Goal: Book appointment/travel/reservation

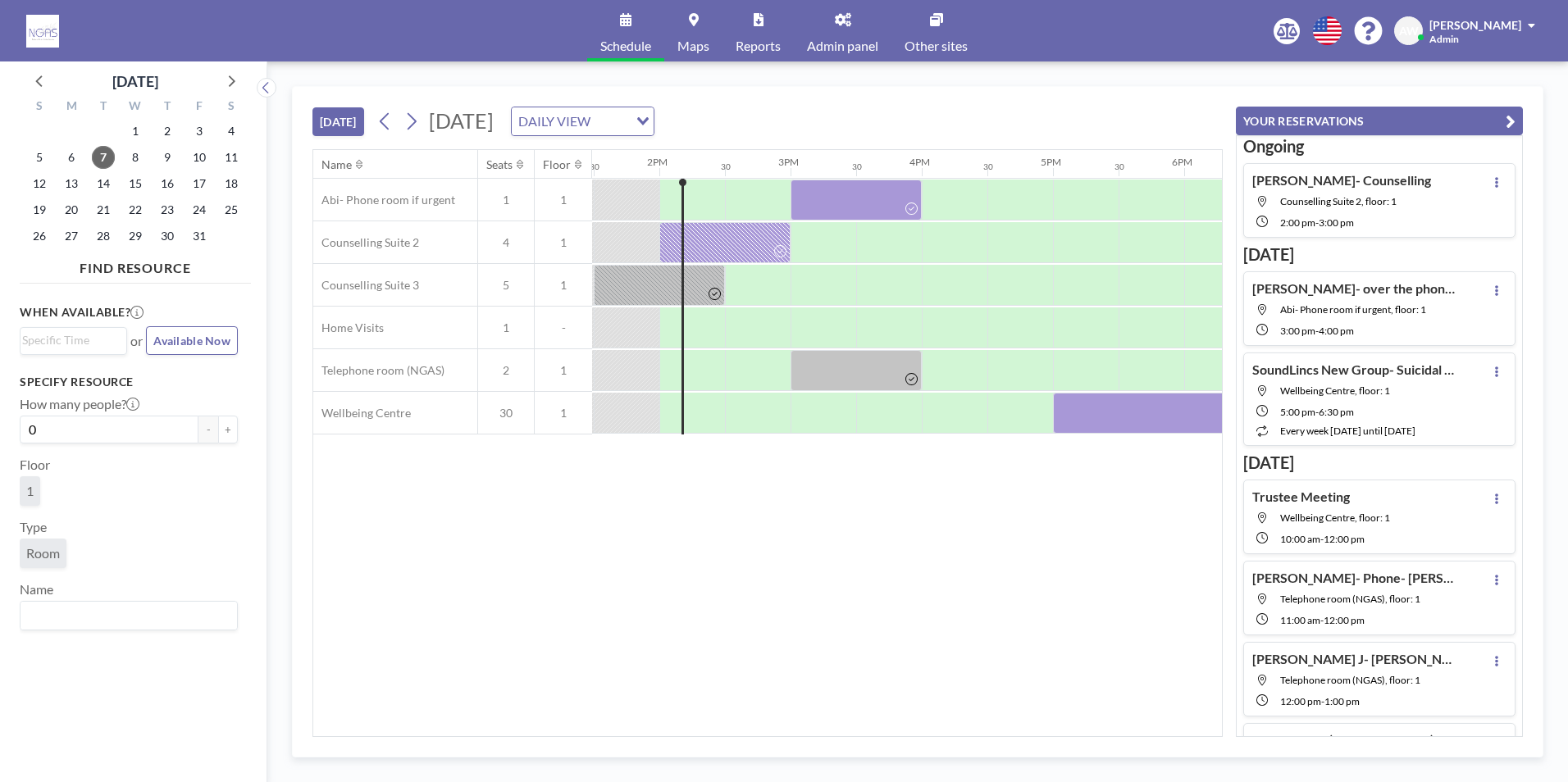
scroll to position [0, 1771]
click at [101, 183] on span "14" at bounding box center [103, 182] width 23 height 23
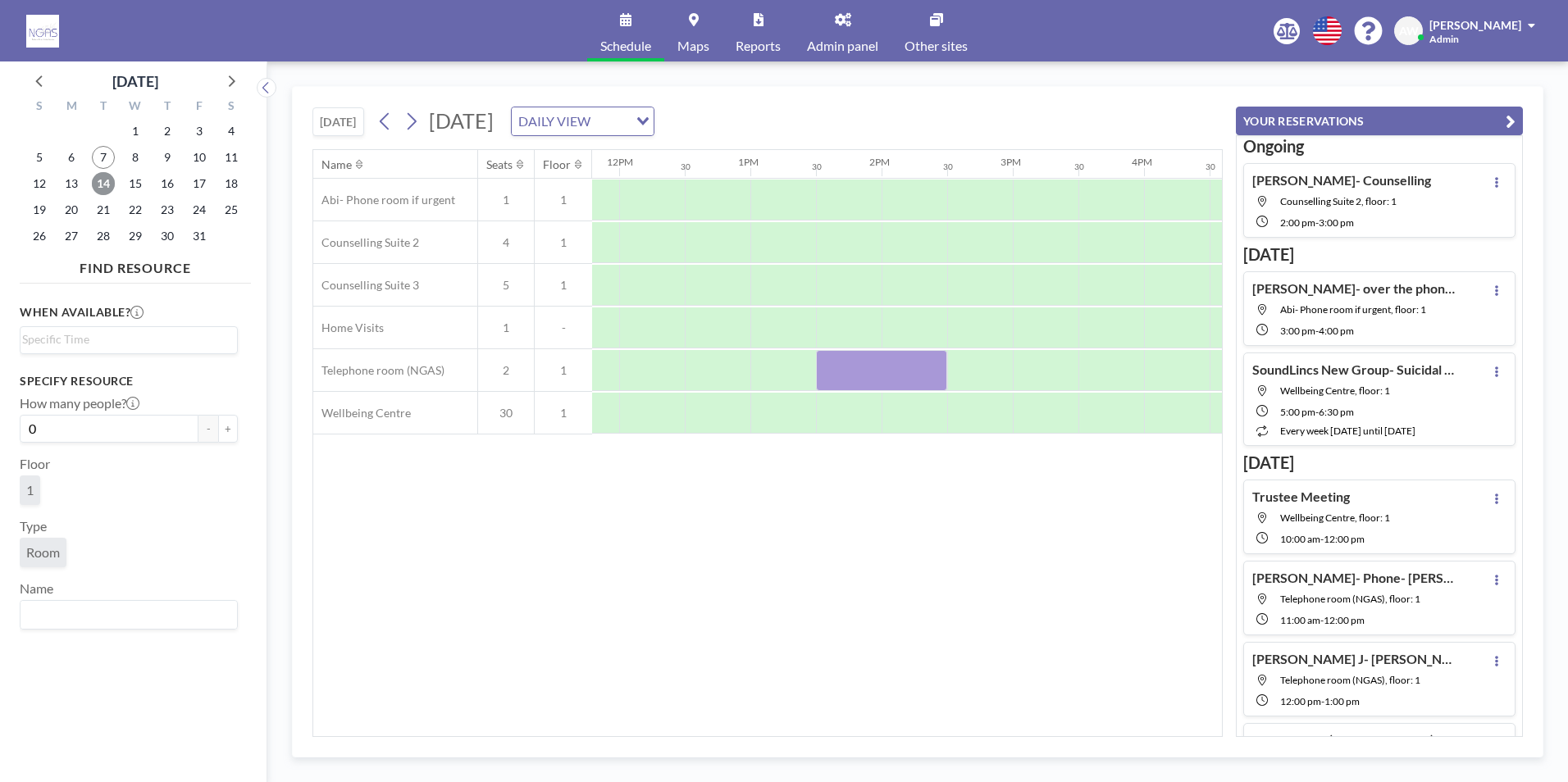
scroll to position [0, 1760]
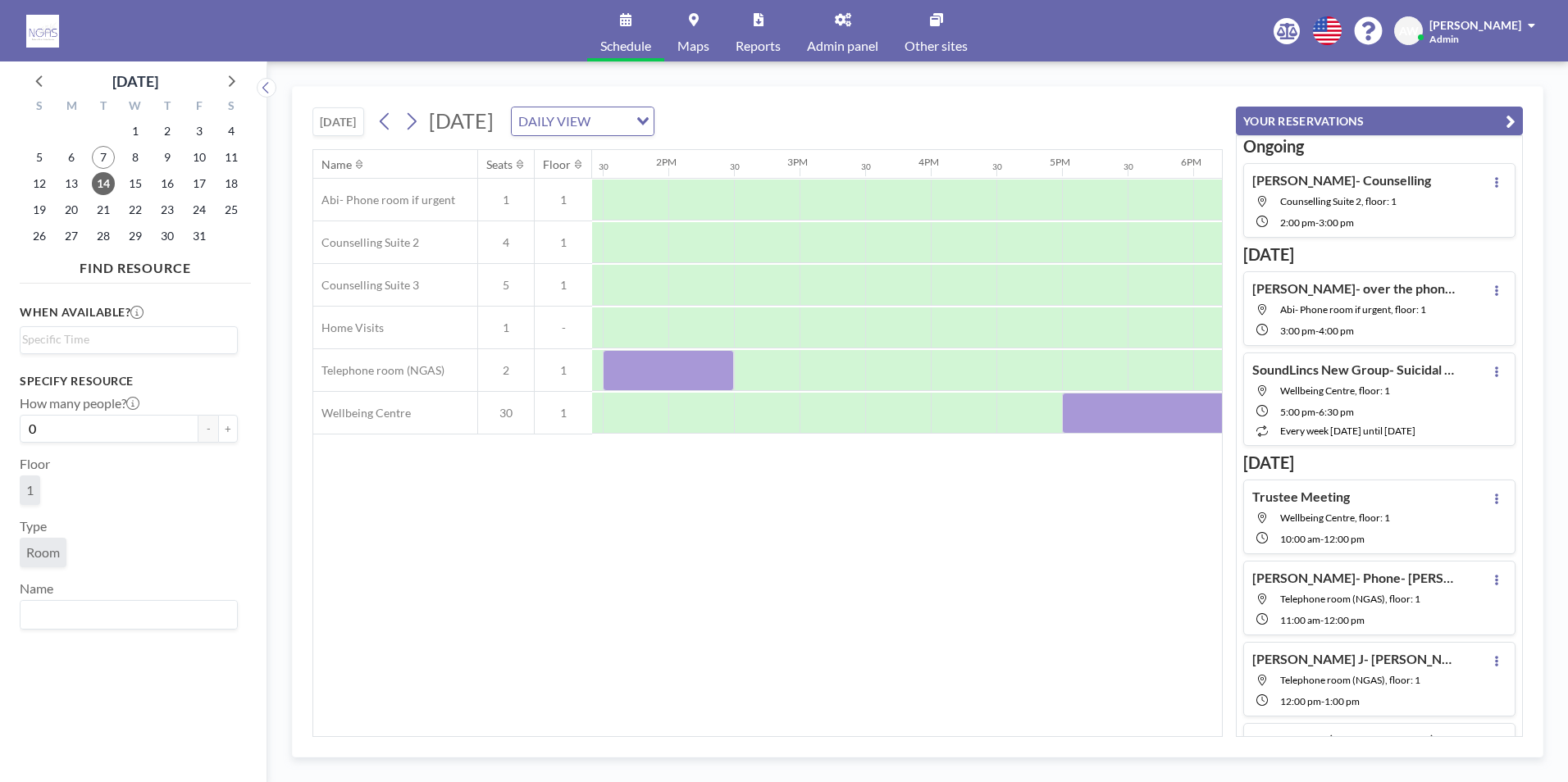
click at [95, 167] on div "7" at bounding box center [103, 157] width 32 height 26
click at [90, 160] on div "7" at bounding box center [103, 157] width 32 height 26
click at [103, 158] on span "7" at bounding box center [103, 157] width 23 height 23
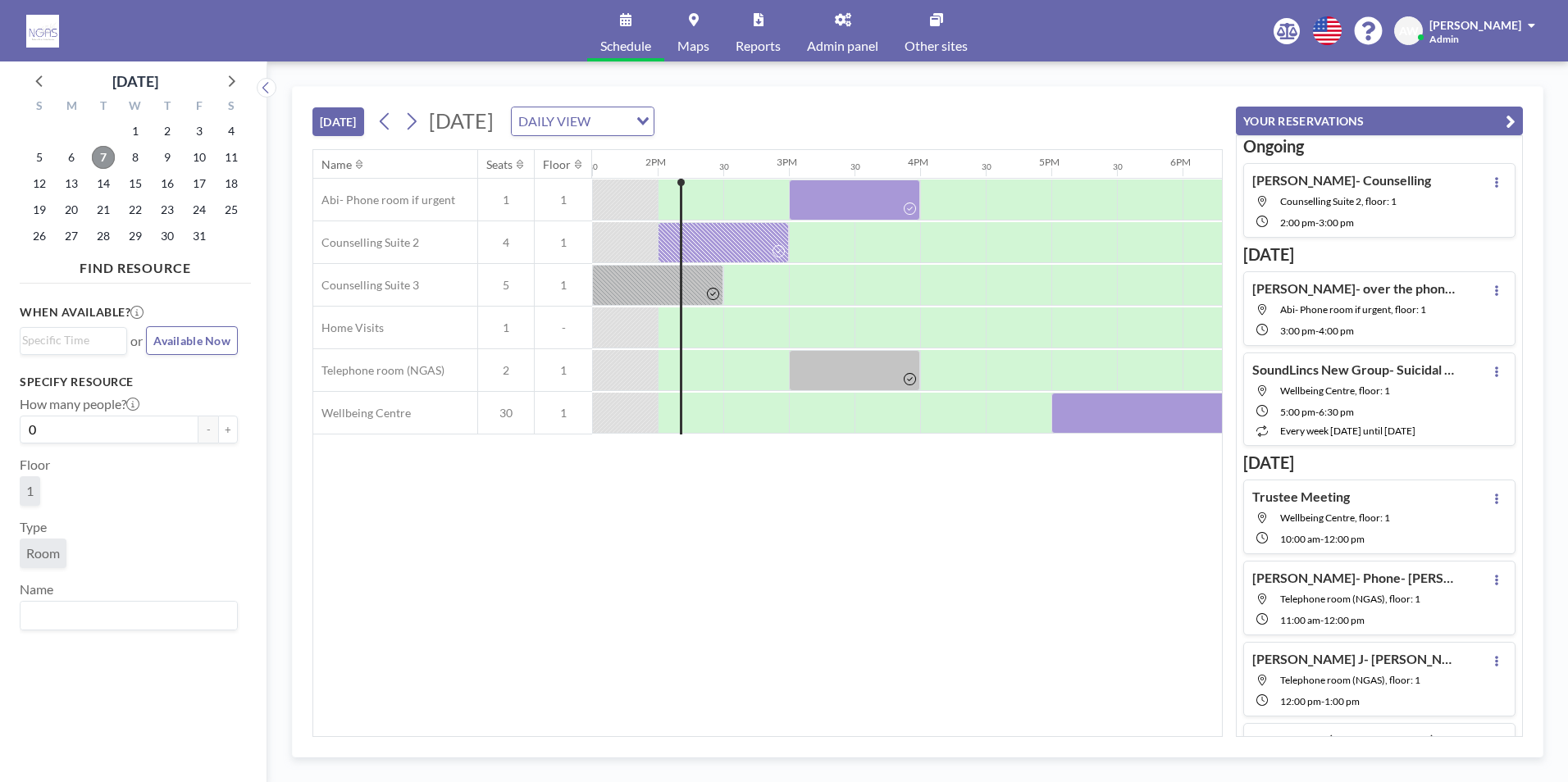
scroll to position [0, 1819]
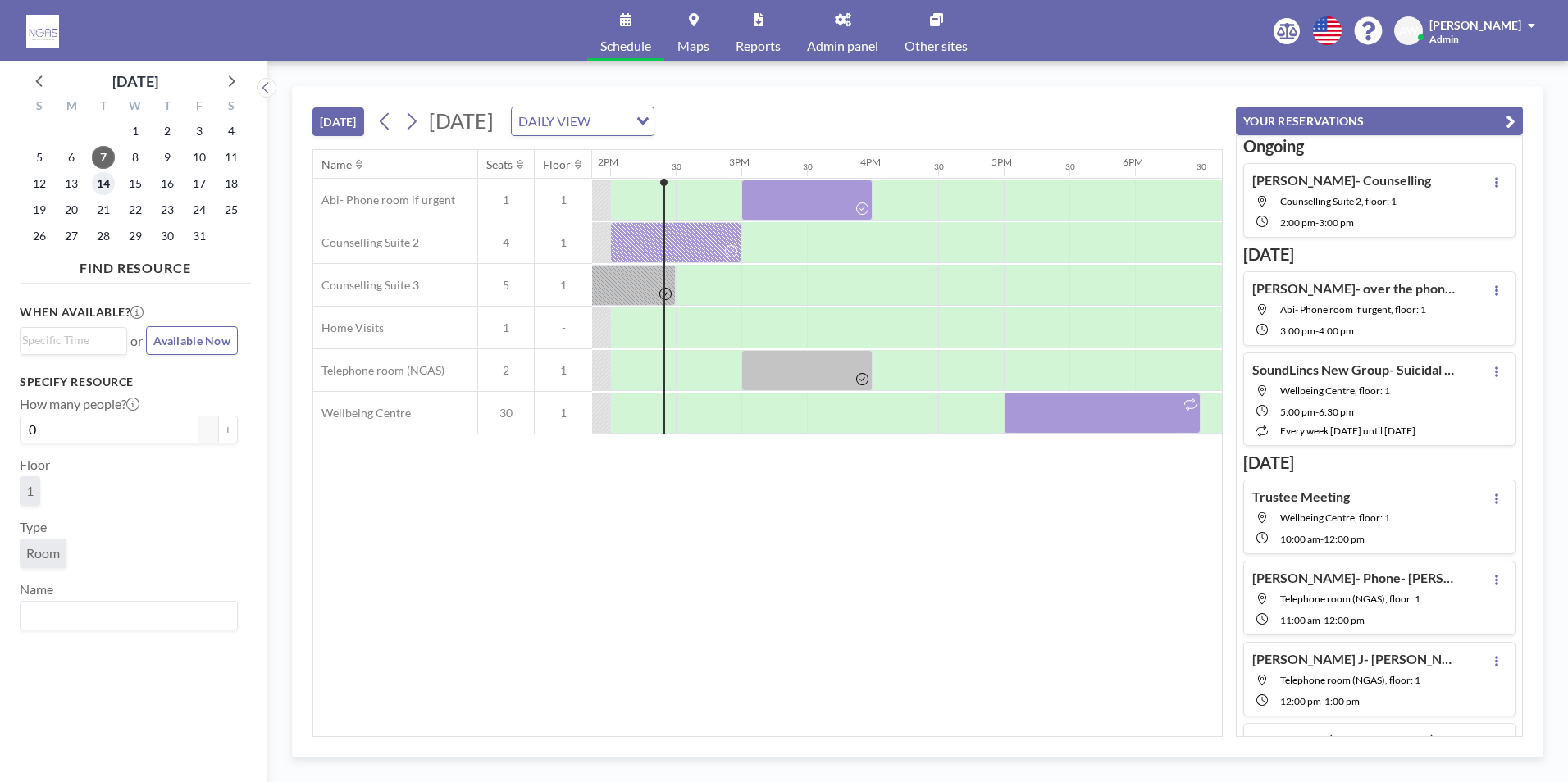
click at [101, 191] on span "14" at bounding box center [103, 182] width 23 height 23
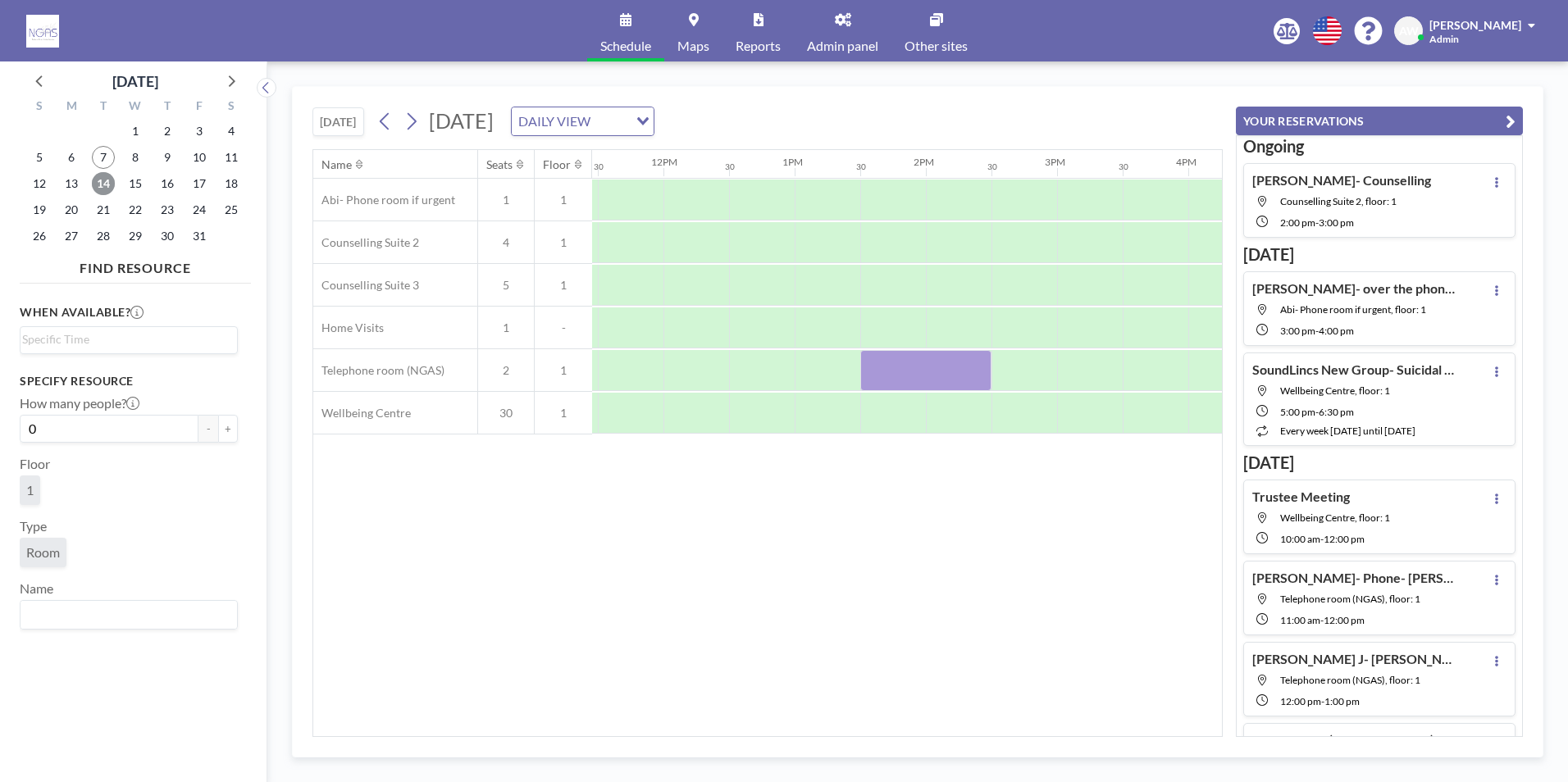
scroll to position [0, 1637]
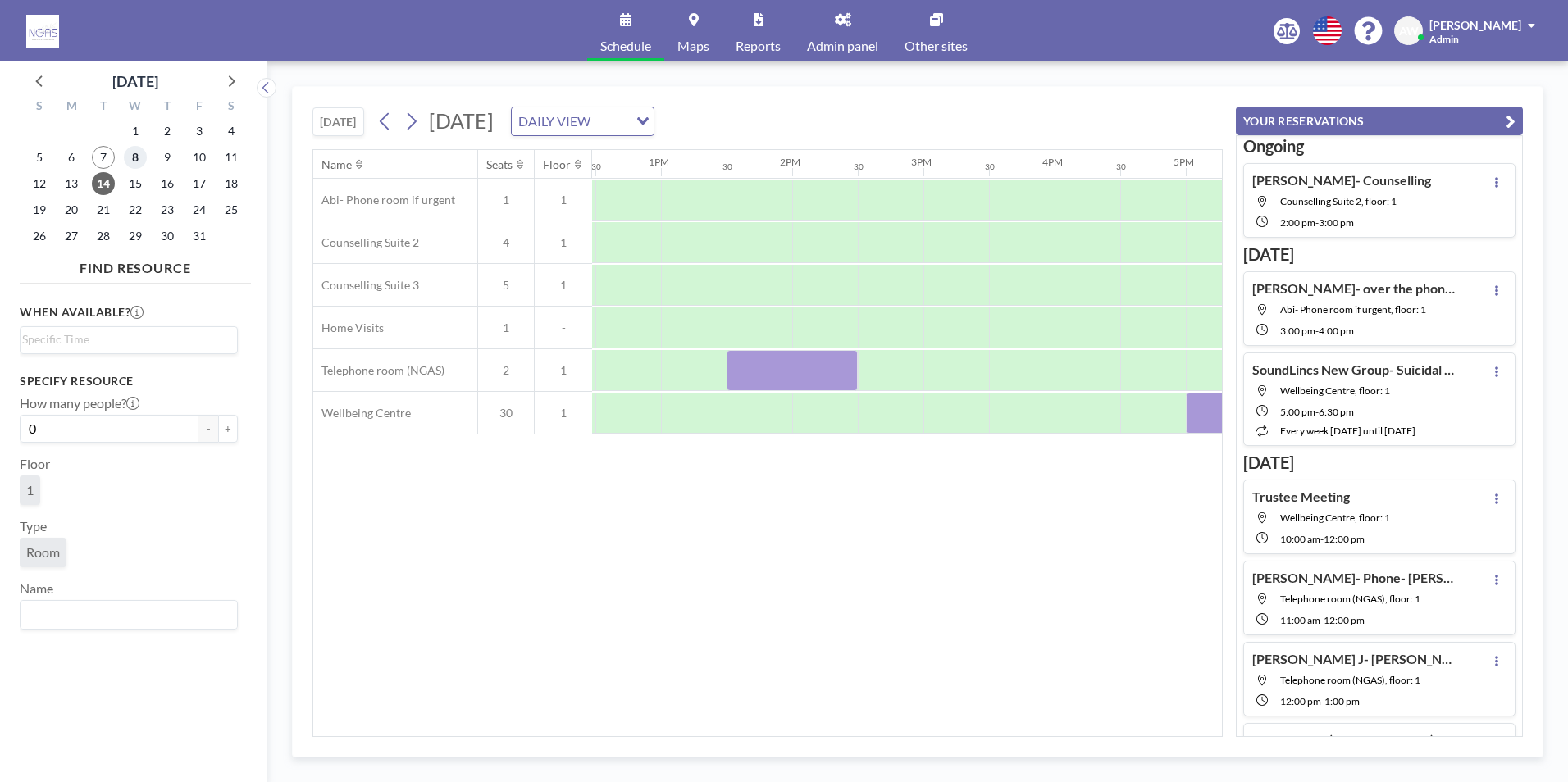
click at [135, 152] on span "8" at bounding box center [134, 157] width 23 height 23
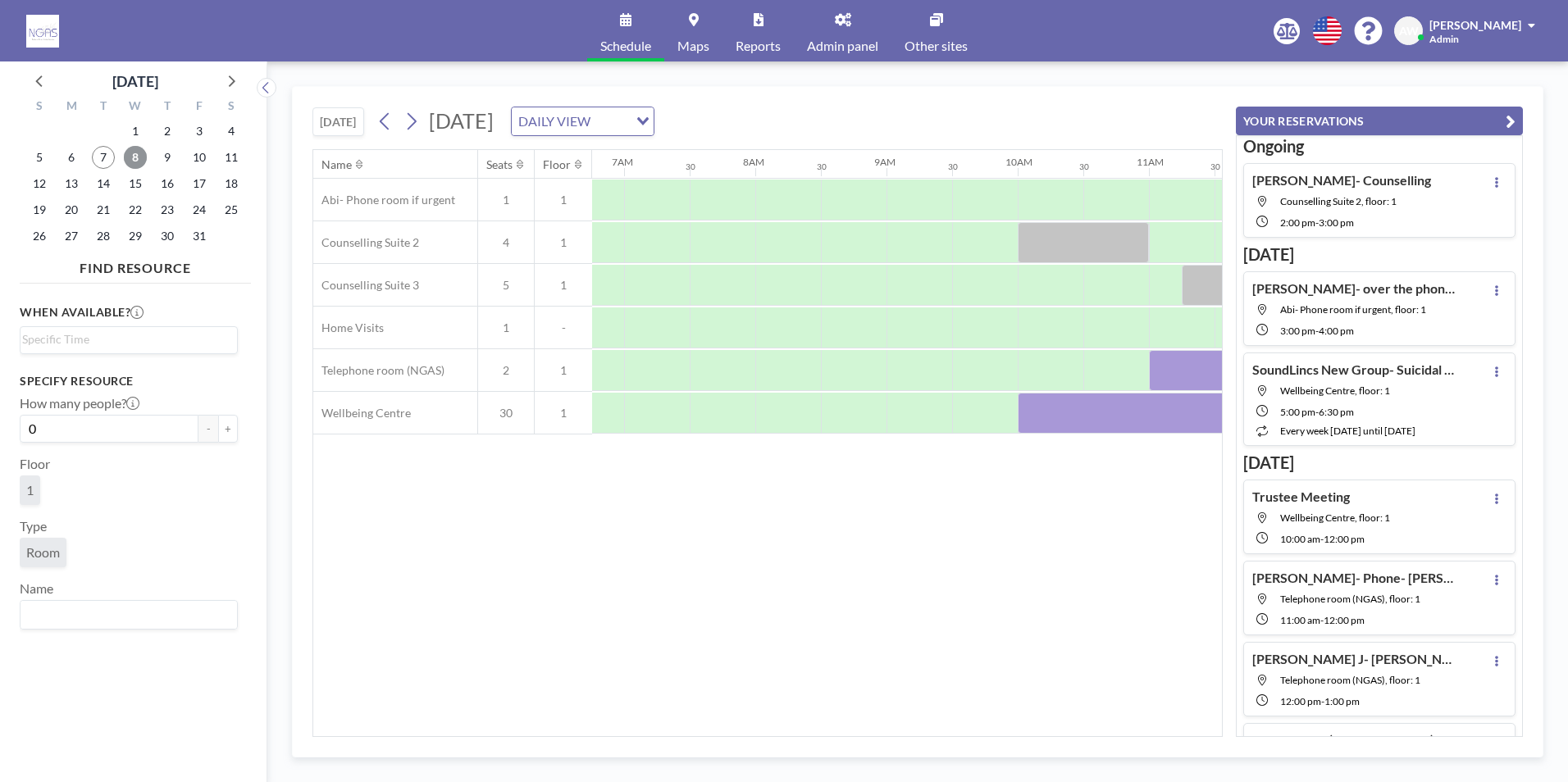
scroll to position [0, 984]
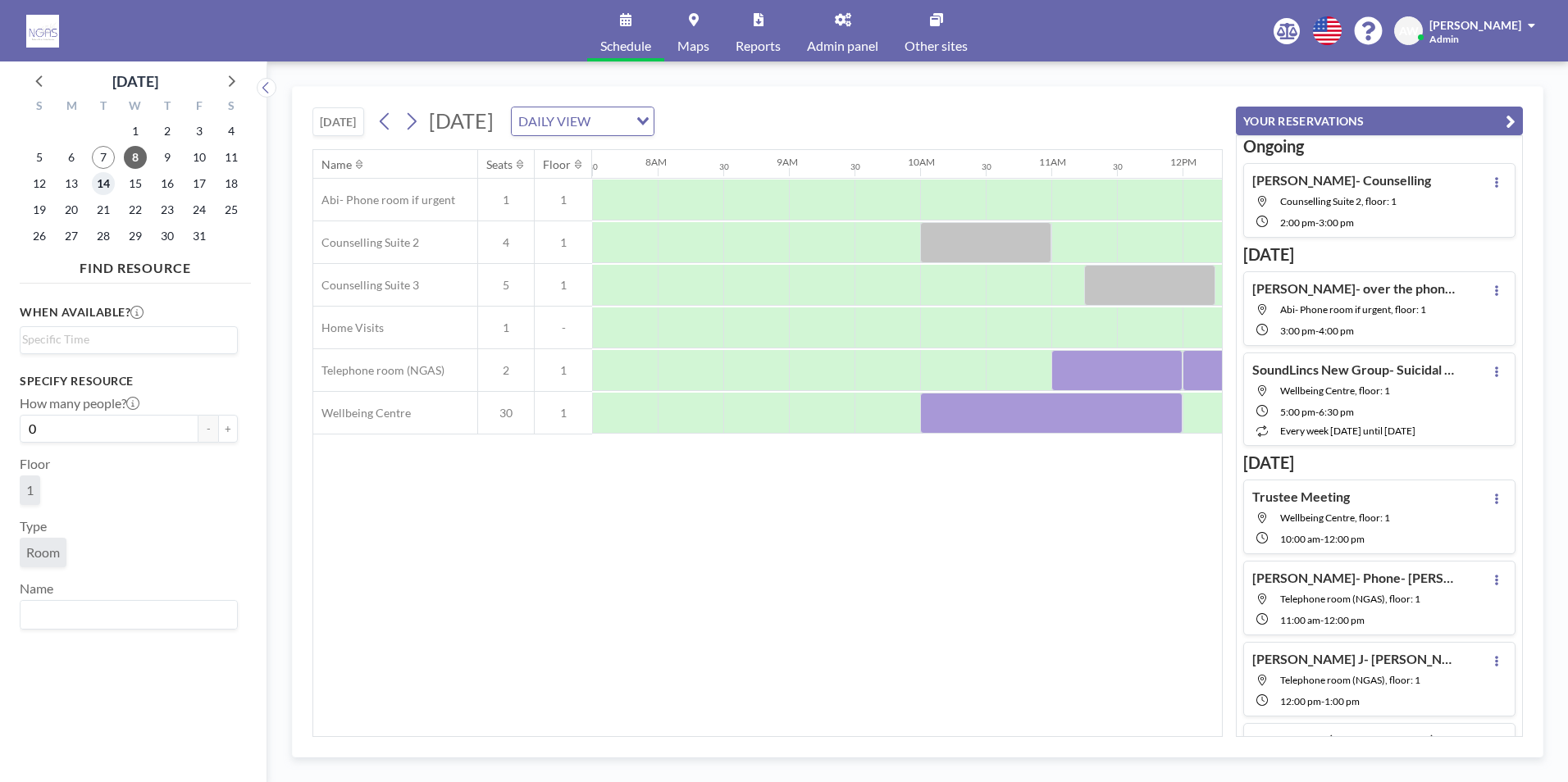
click at [109, 179] on span "14" at bounding box center [103, 182] width 23 height 23
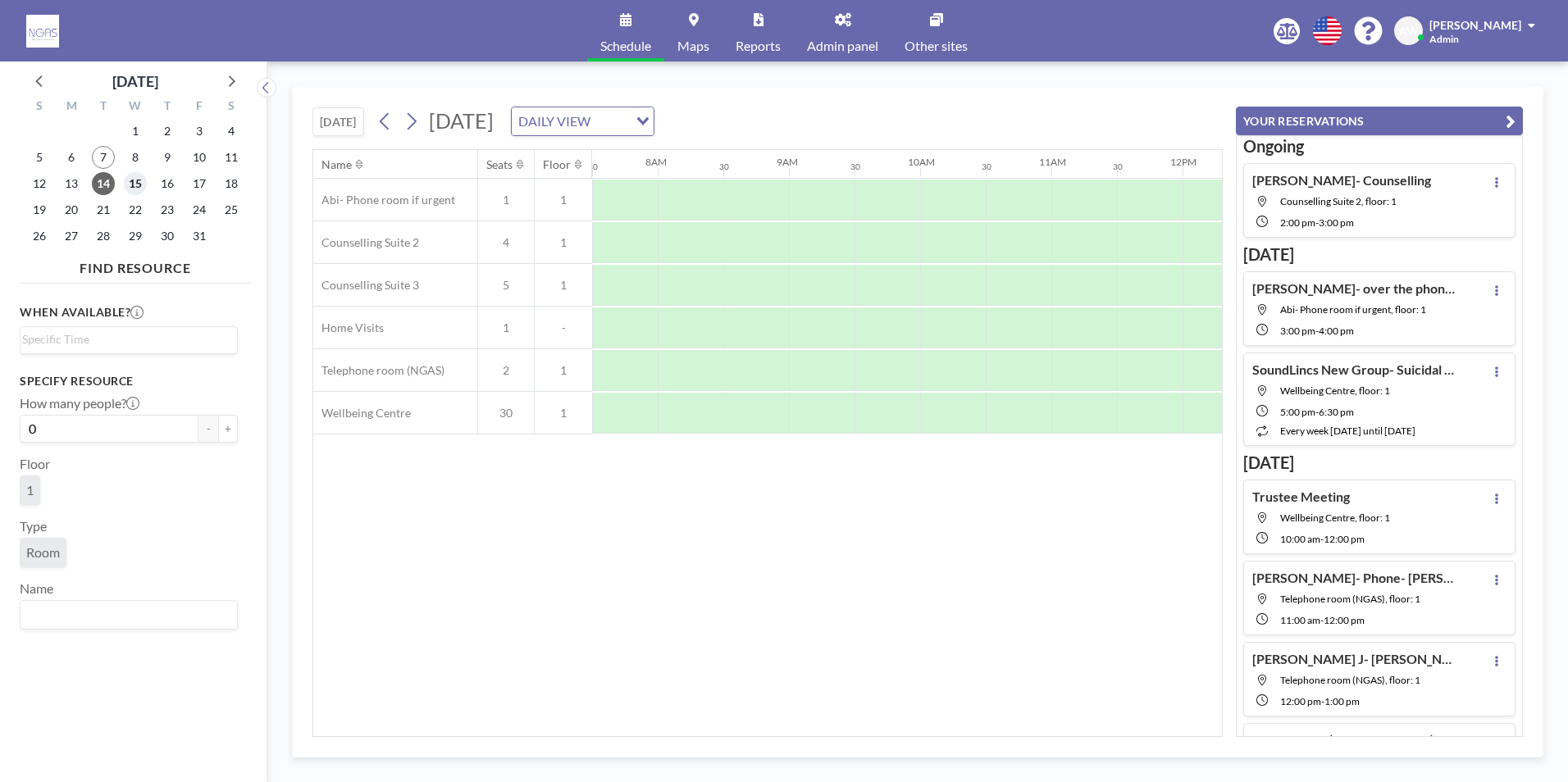
click at [126, 182] on span "15" at bounding box center [134, 182] width 23 height 23
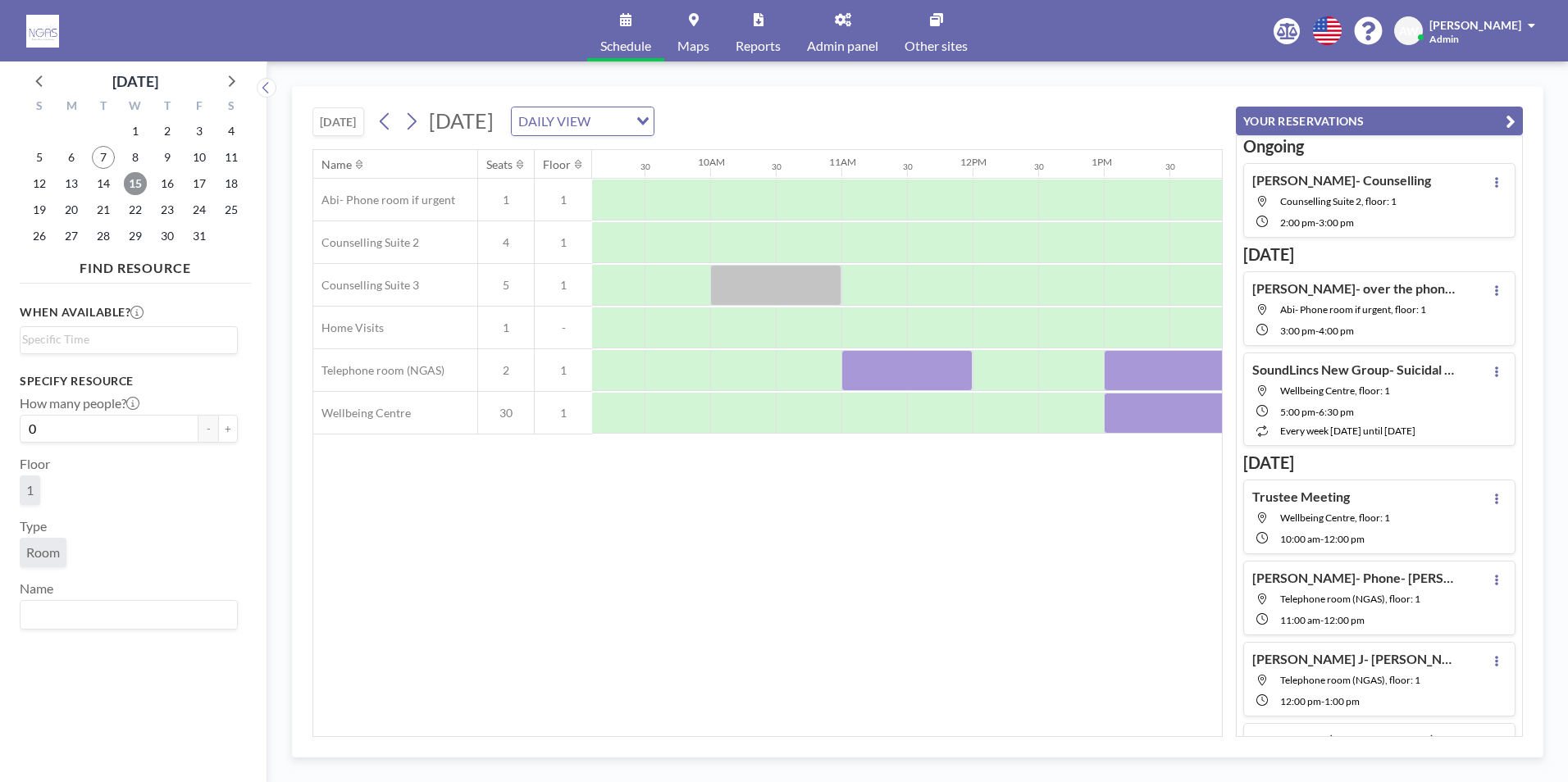
scroll to position [0, 1210]
click at [112, 182] on span "14" at bounding box center [103, 182] width 23 height 23
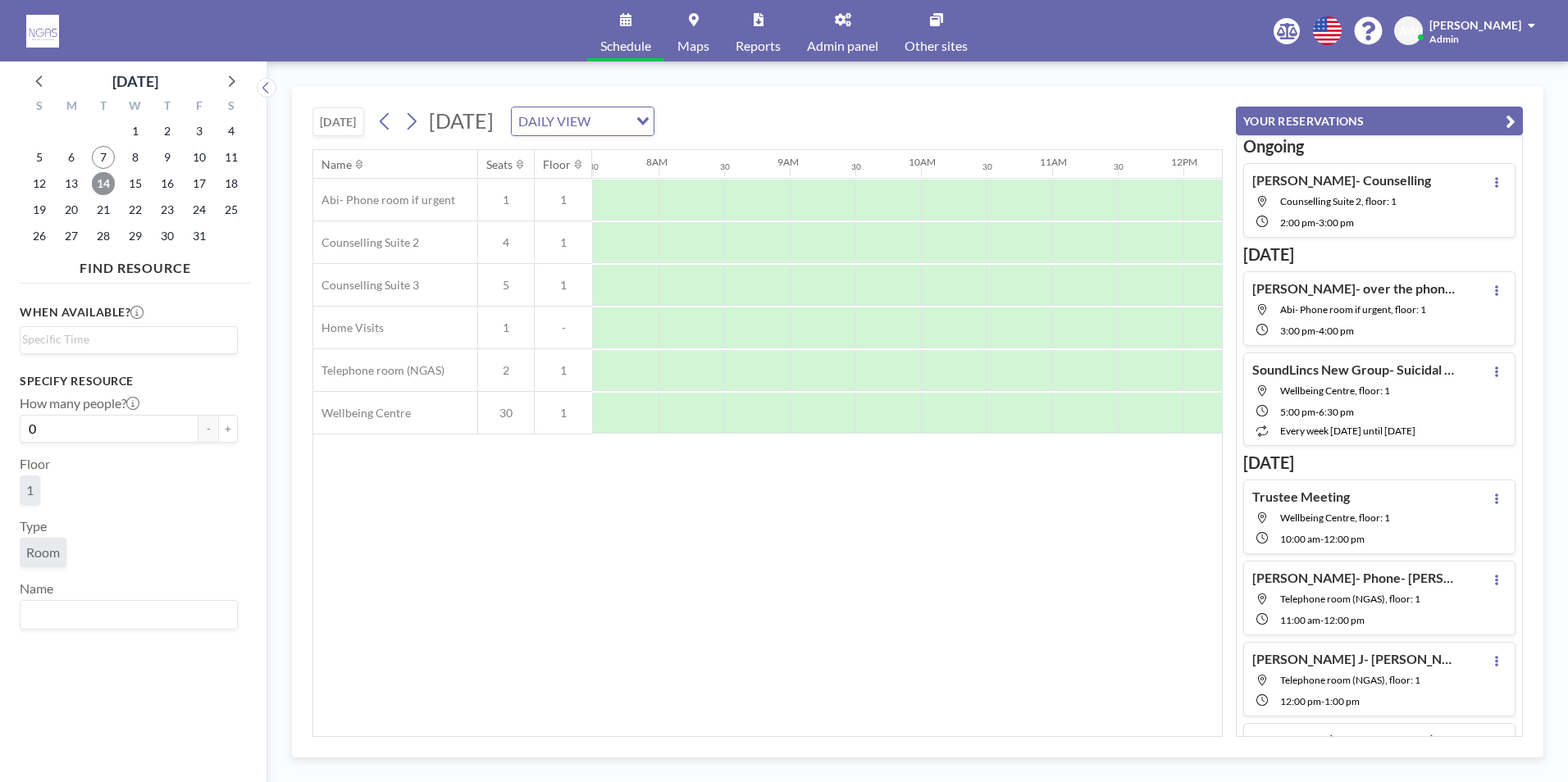
scroll to position [0, 984]
click at [109, 156] on span "7" at bounding box center [103, 157] width 23 height 23
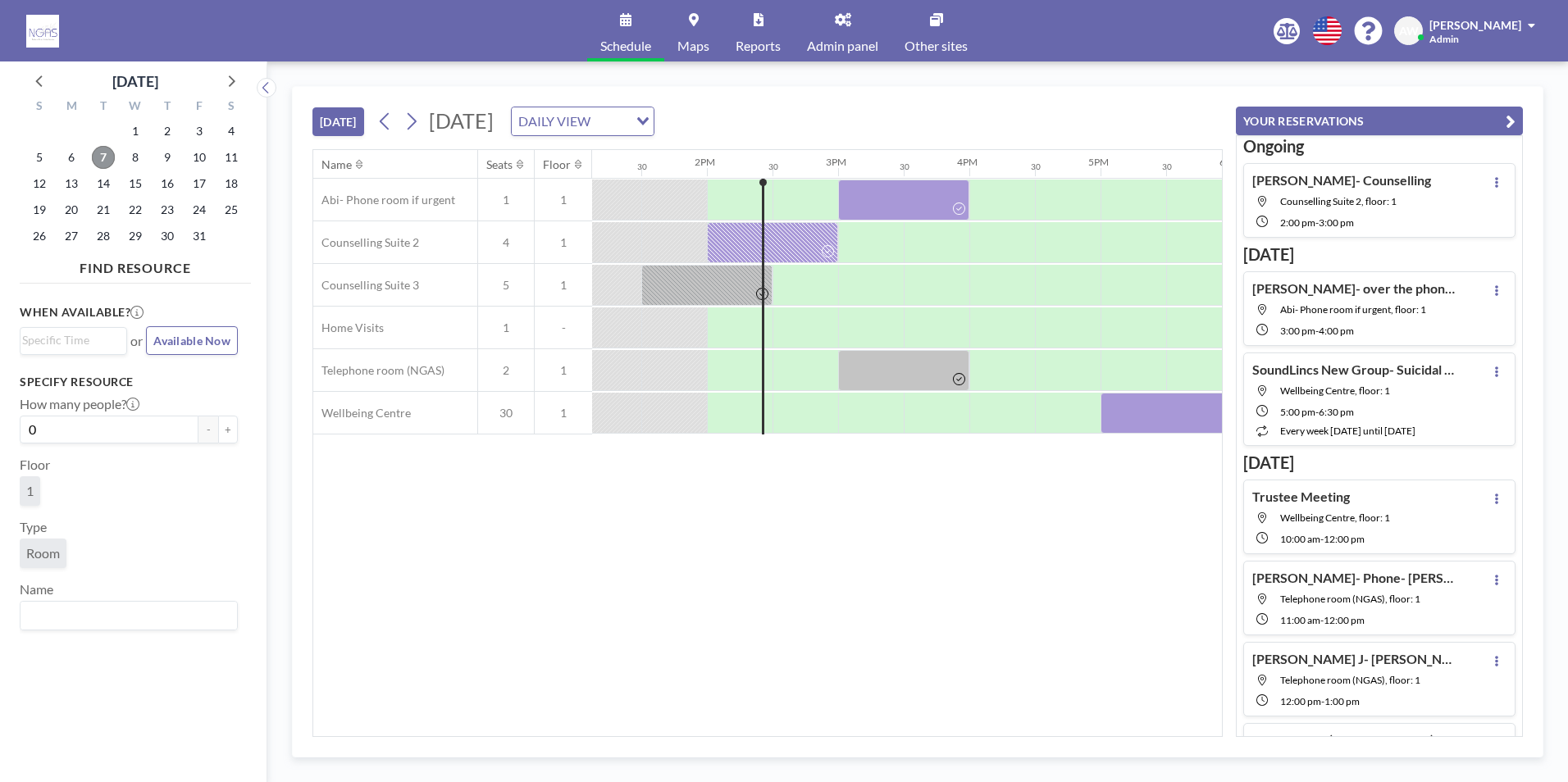
scroll to position [0, 1771]
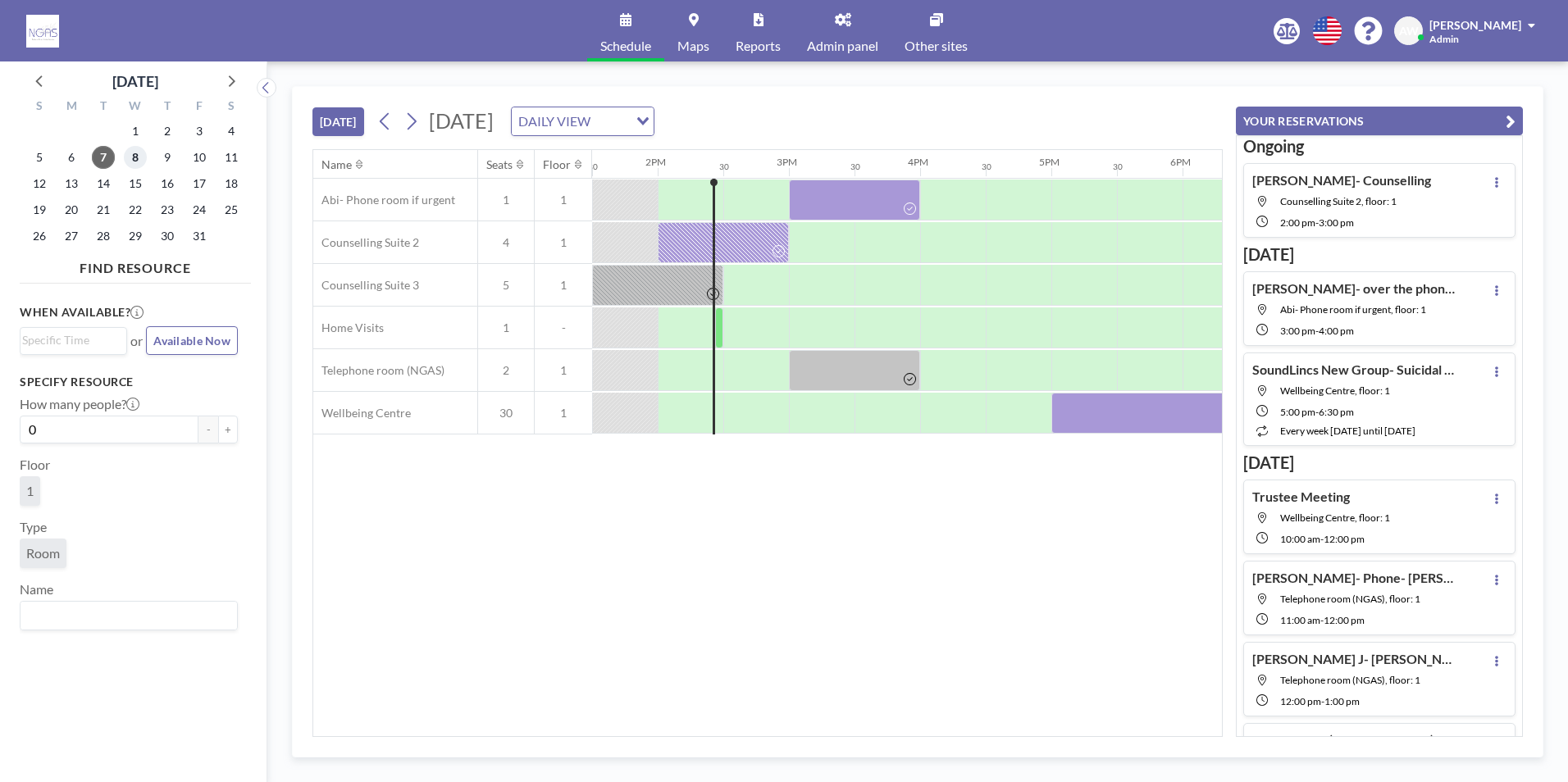
click at [132, 154] on span "8" at bounding box center [134, 157] width 23 height 23
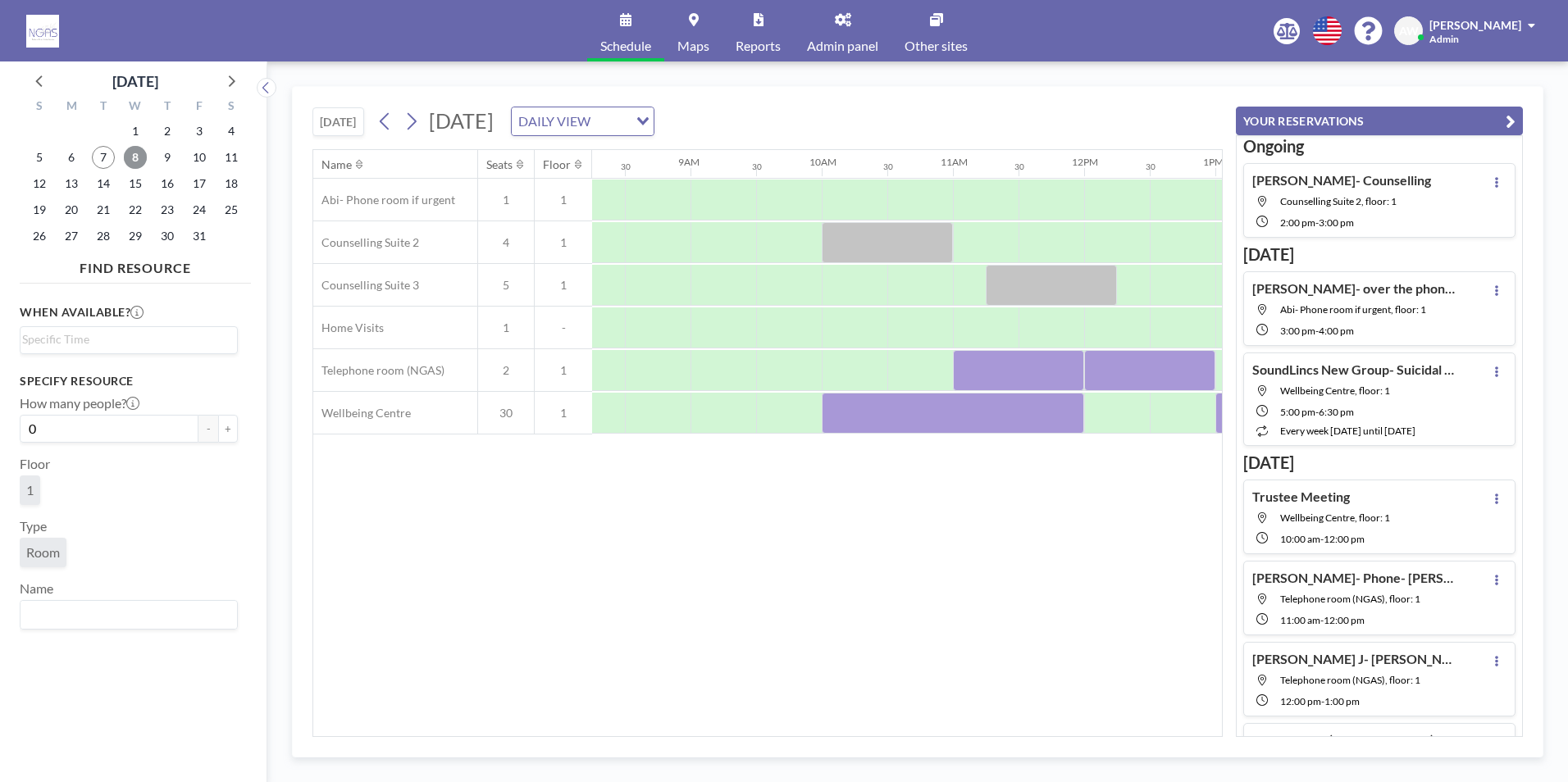
scroll to position [0, 1165]
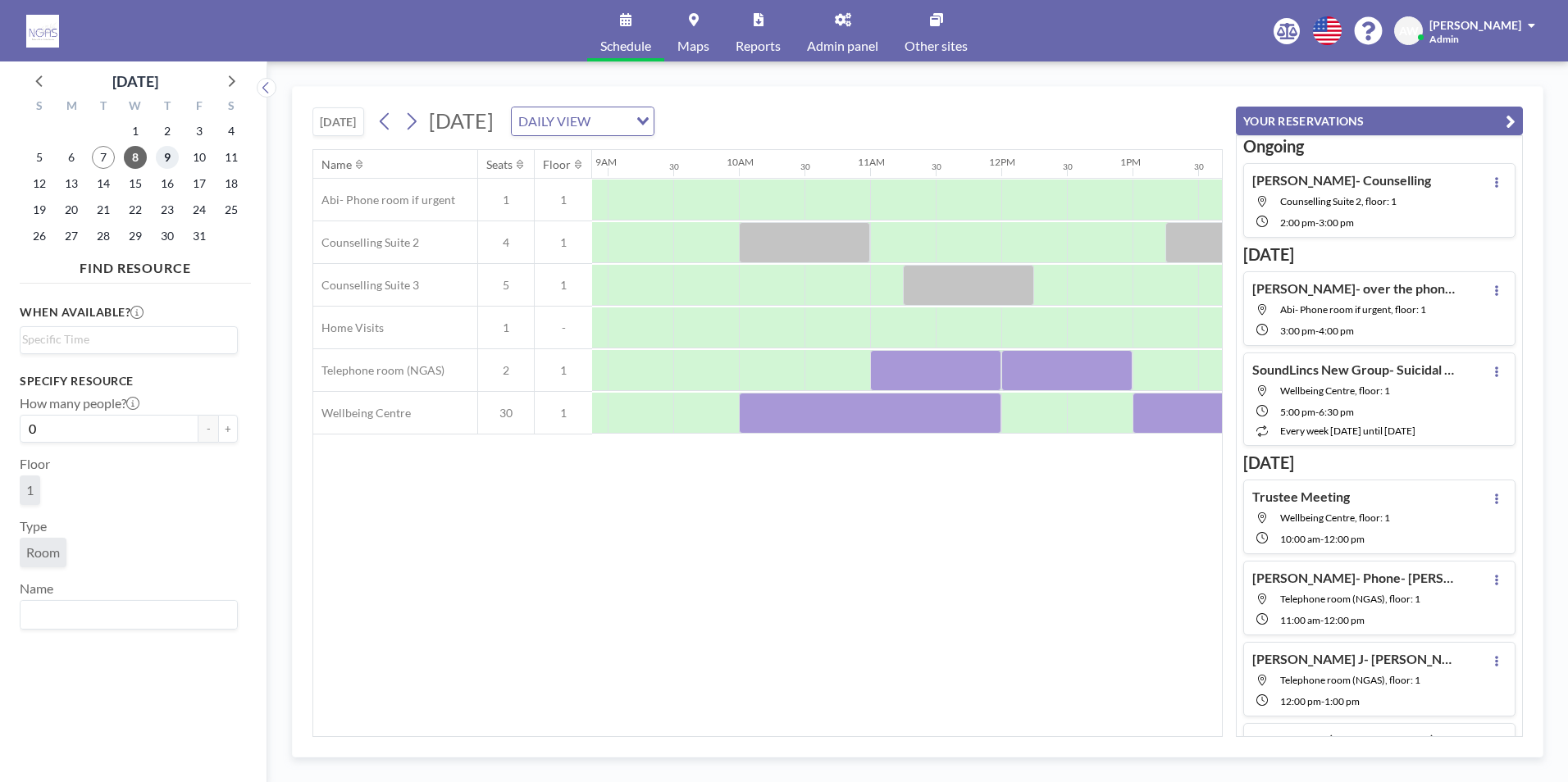
click at [166, 154] on span "9" at bounding box center [167, 157] width 23 height 23
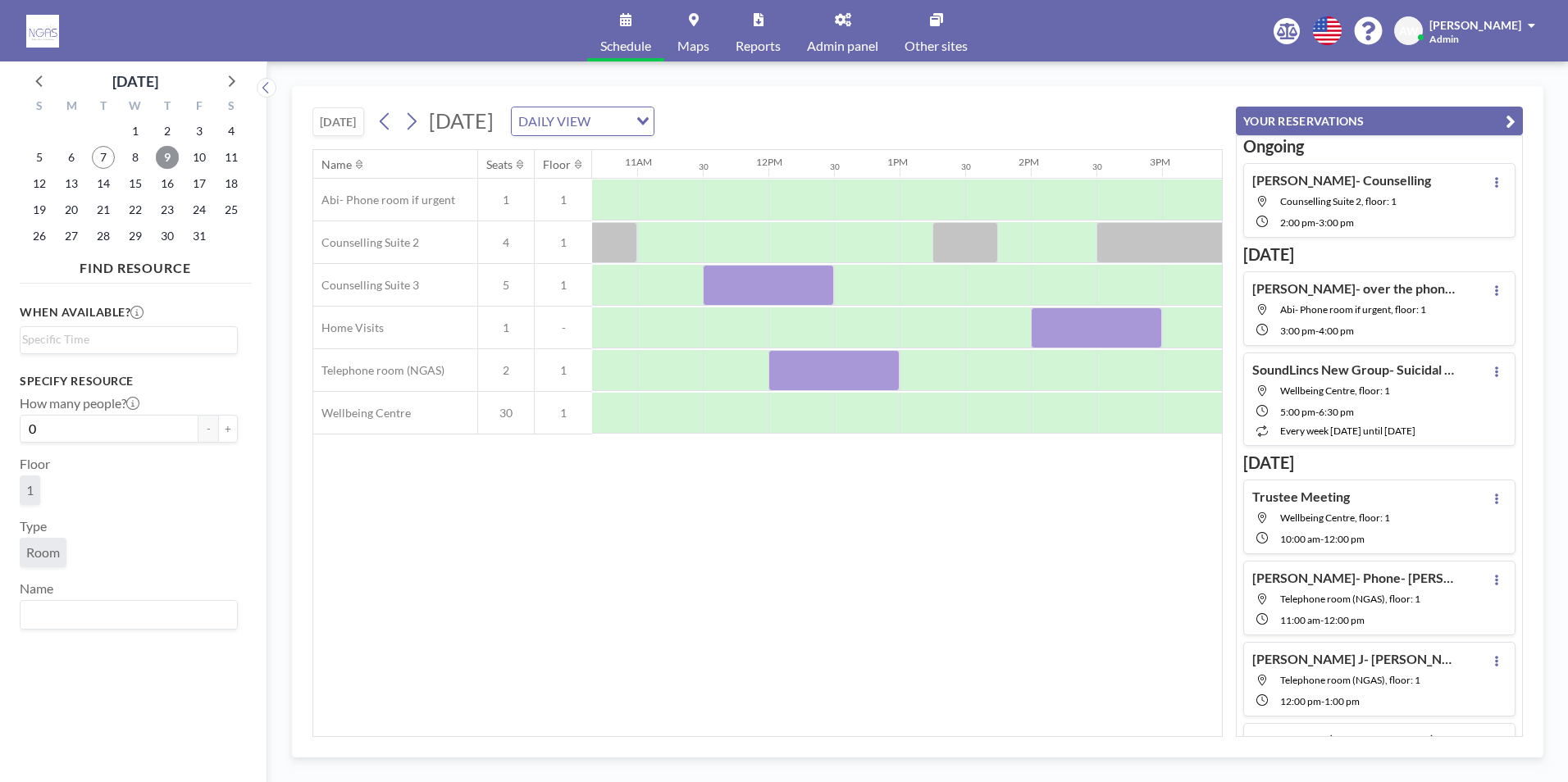
scroll to position [0, 1424]
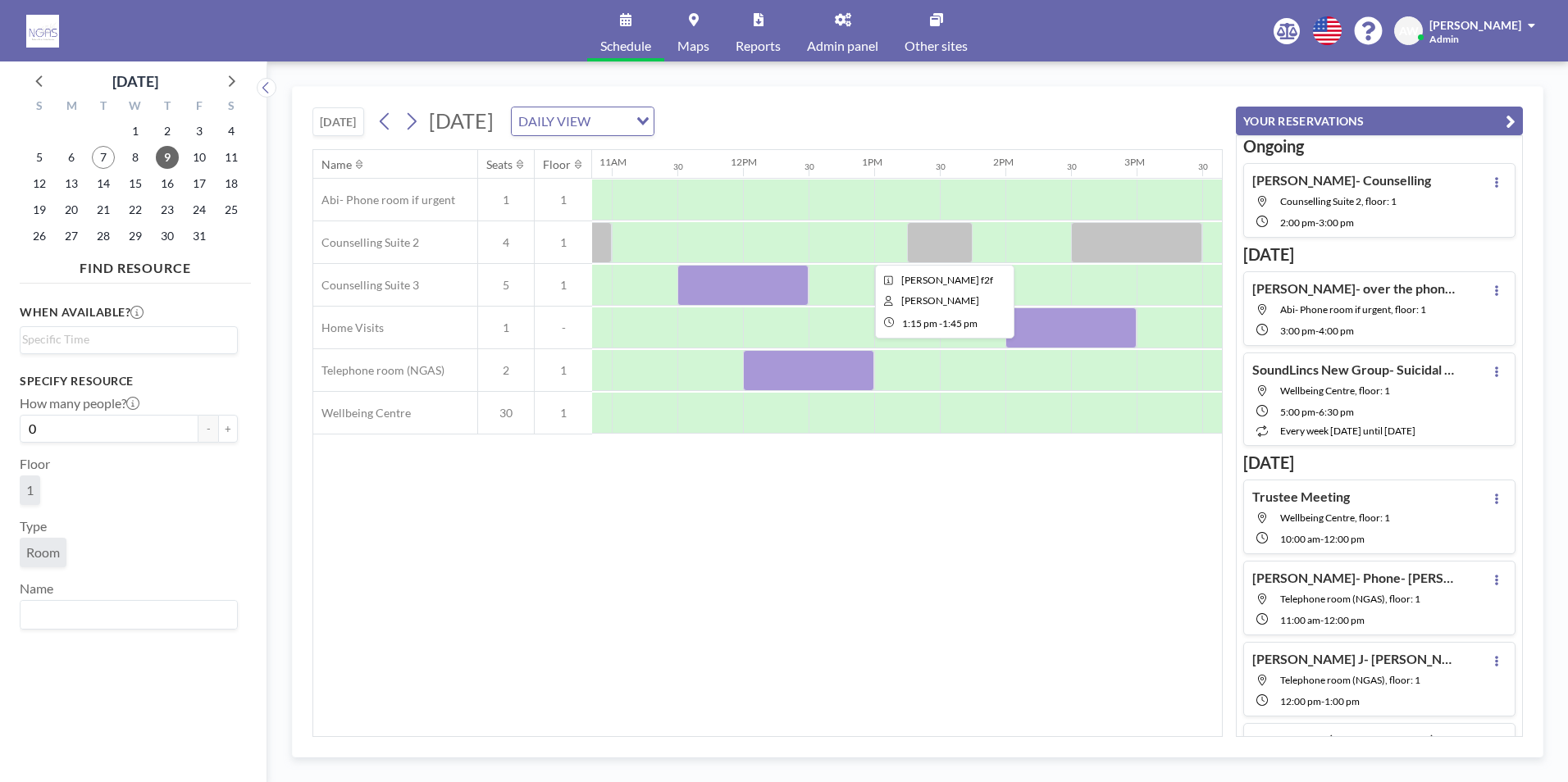
click at [951, 258] on div at bounding box center [939, 242] width 66 height 41
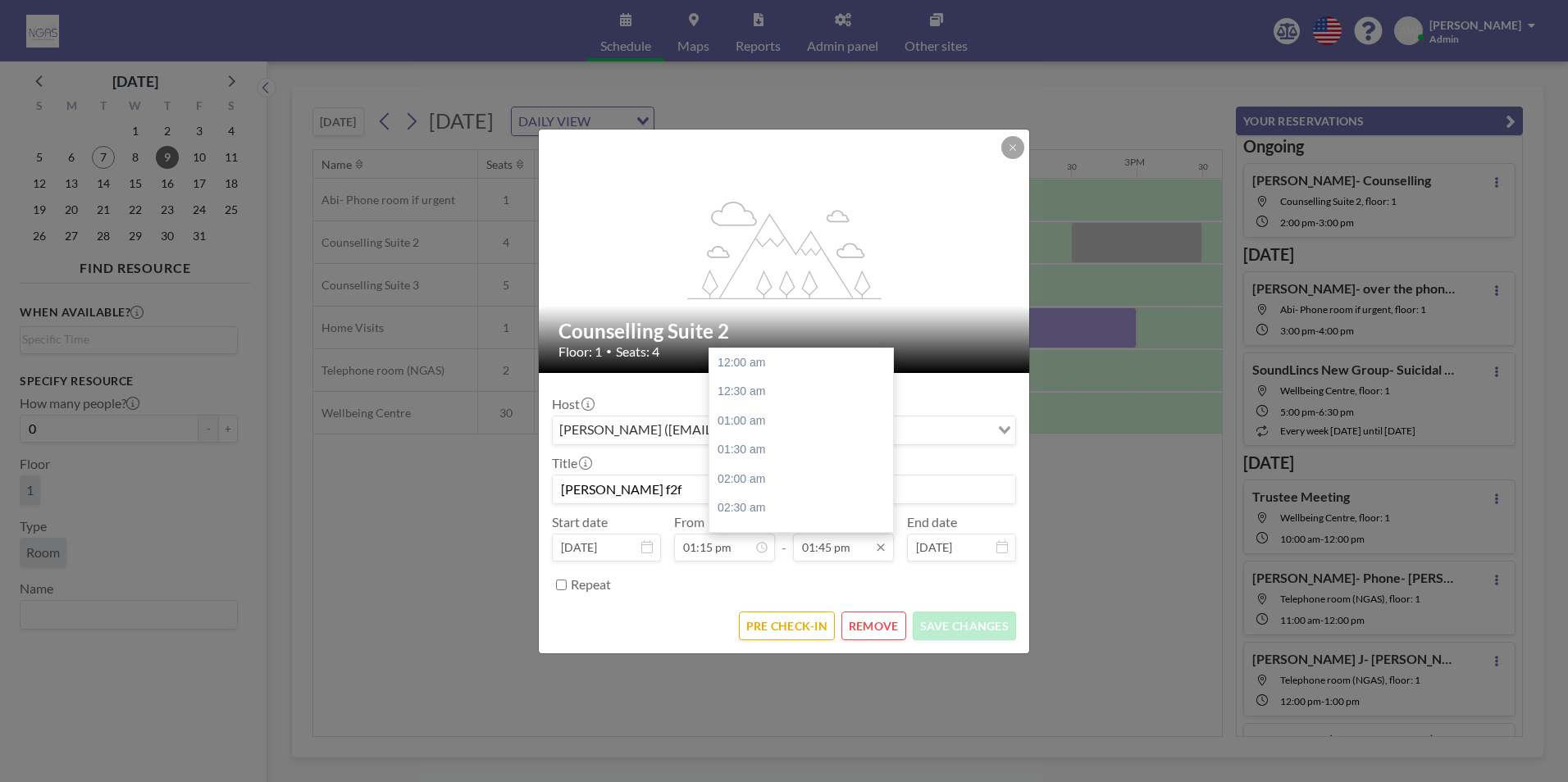
drag, startPoint x: 831, startPoint y: 547, endPoint x: 794, endPoint y: 551, distance: 37.2
click at [794, 551] on input "01:45 pm" at bounding box center [843, 547] width 101 height 27
type input "02:15 pm"
click at [835, 585] on div "Repeat" at bounding box center [794, 585] width 445 height 27
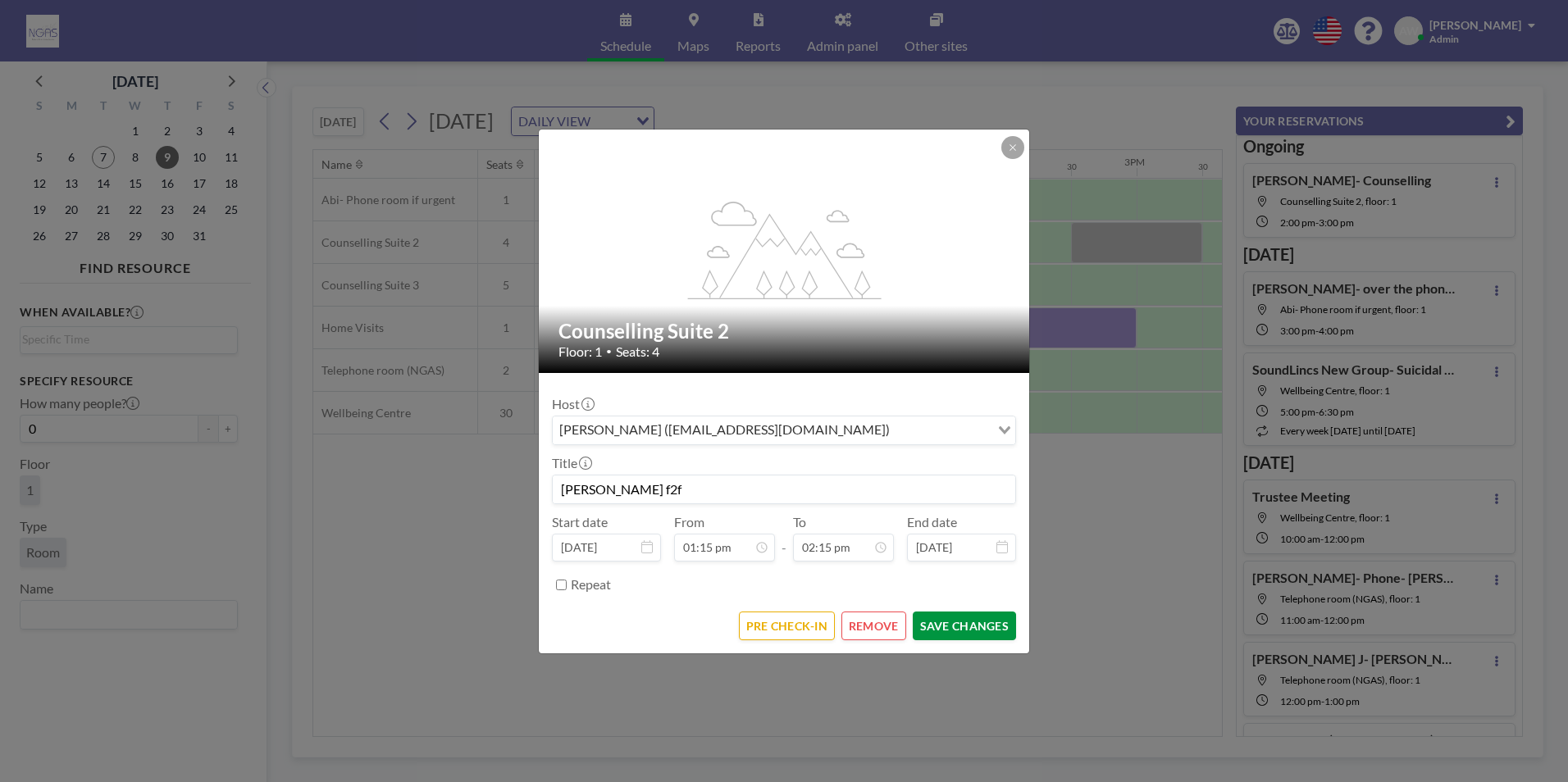
click at [989, 620] on button "SAVE CHANGES" at bounding box center [964, 625] width 103 height 28
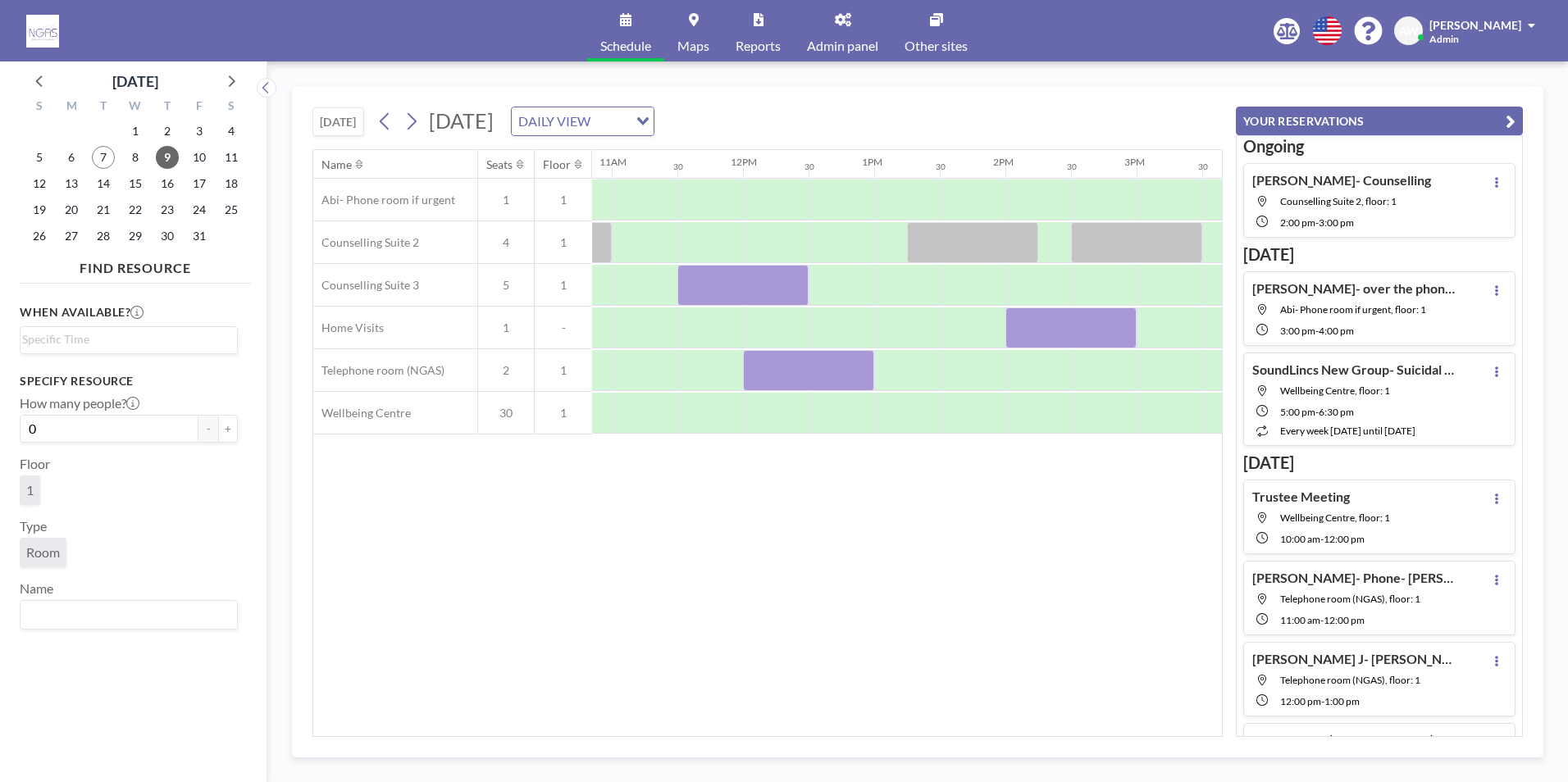
click at [828, 726] on div "Name Seats Floor 12AM 30 1AM 30 2AM 30 3AM 30 4AM 30 5AM 30 6AM 30 7AM 30 8AM 3…" at bounding box center [767, 443] width 909 height 587
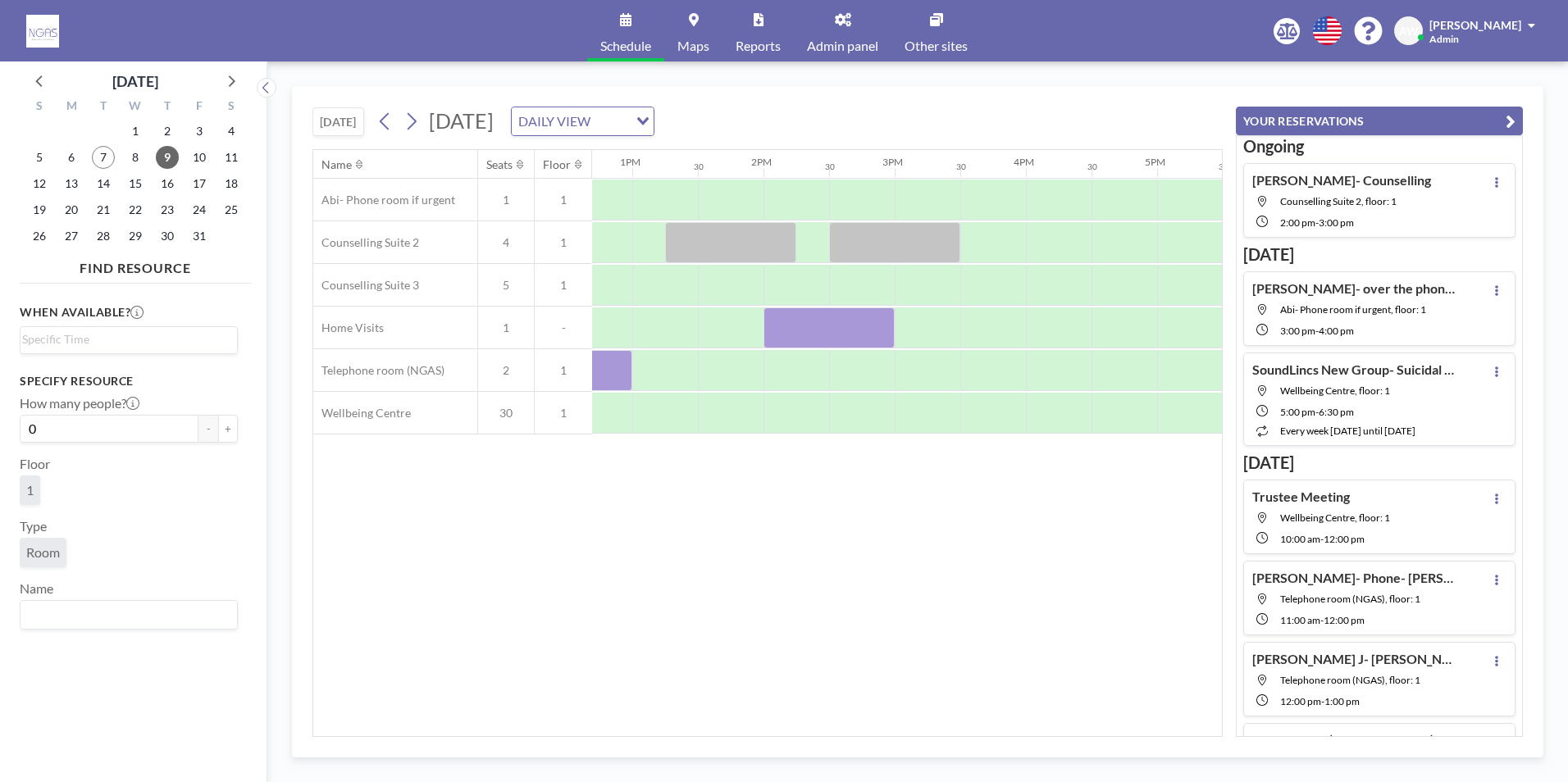
scroll to position [0, 1674]
click at [125, 152] on span "8" at bounding box center [134, 157] width 23 height 23
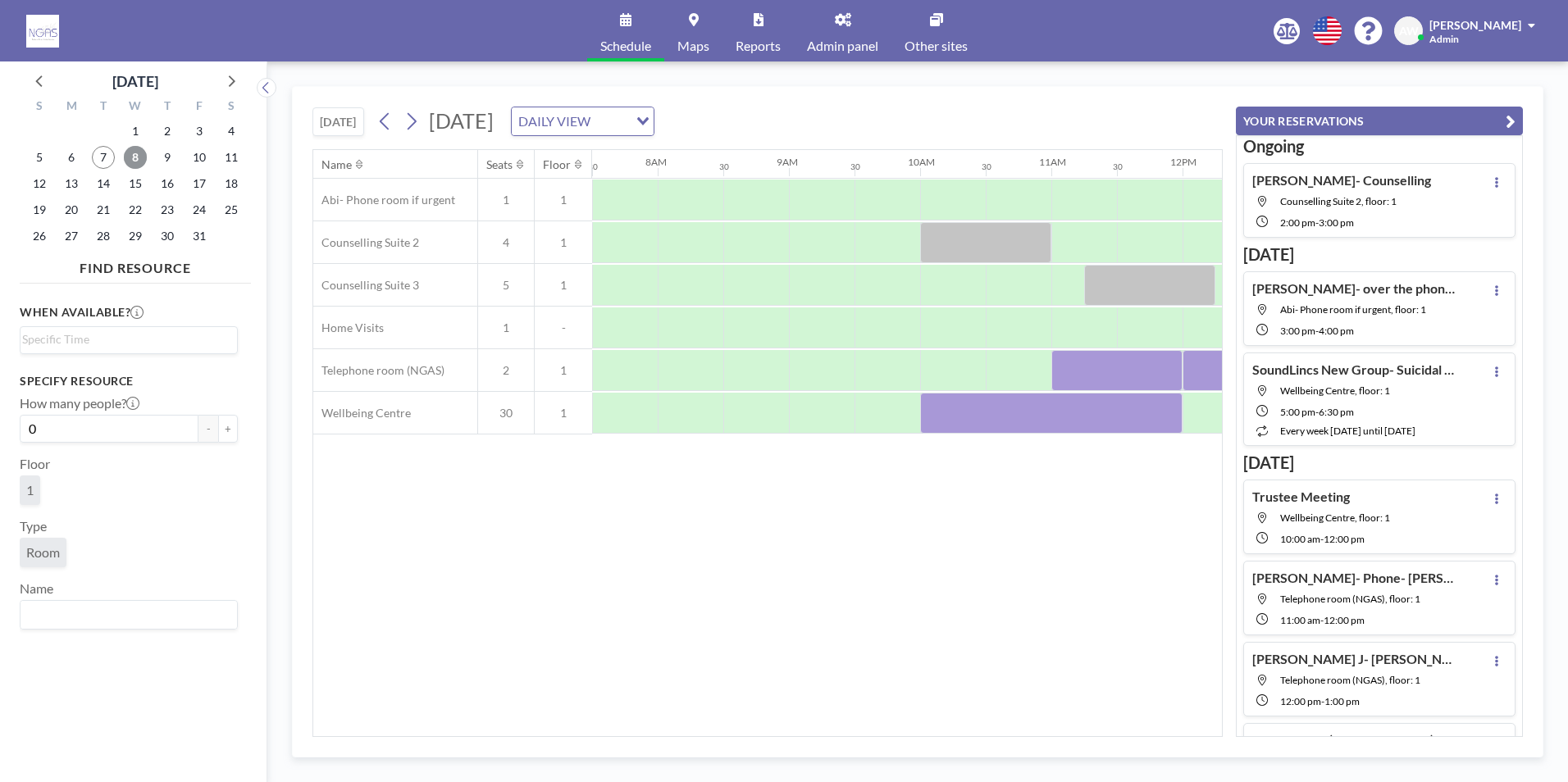
scroll to position [0, 1550]
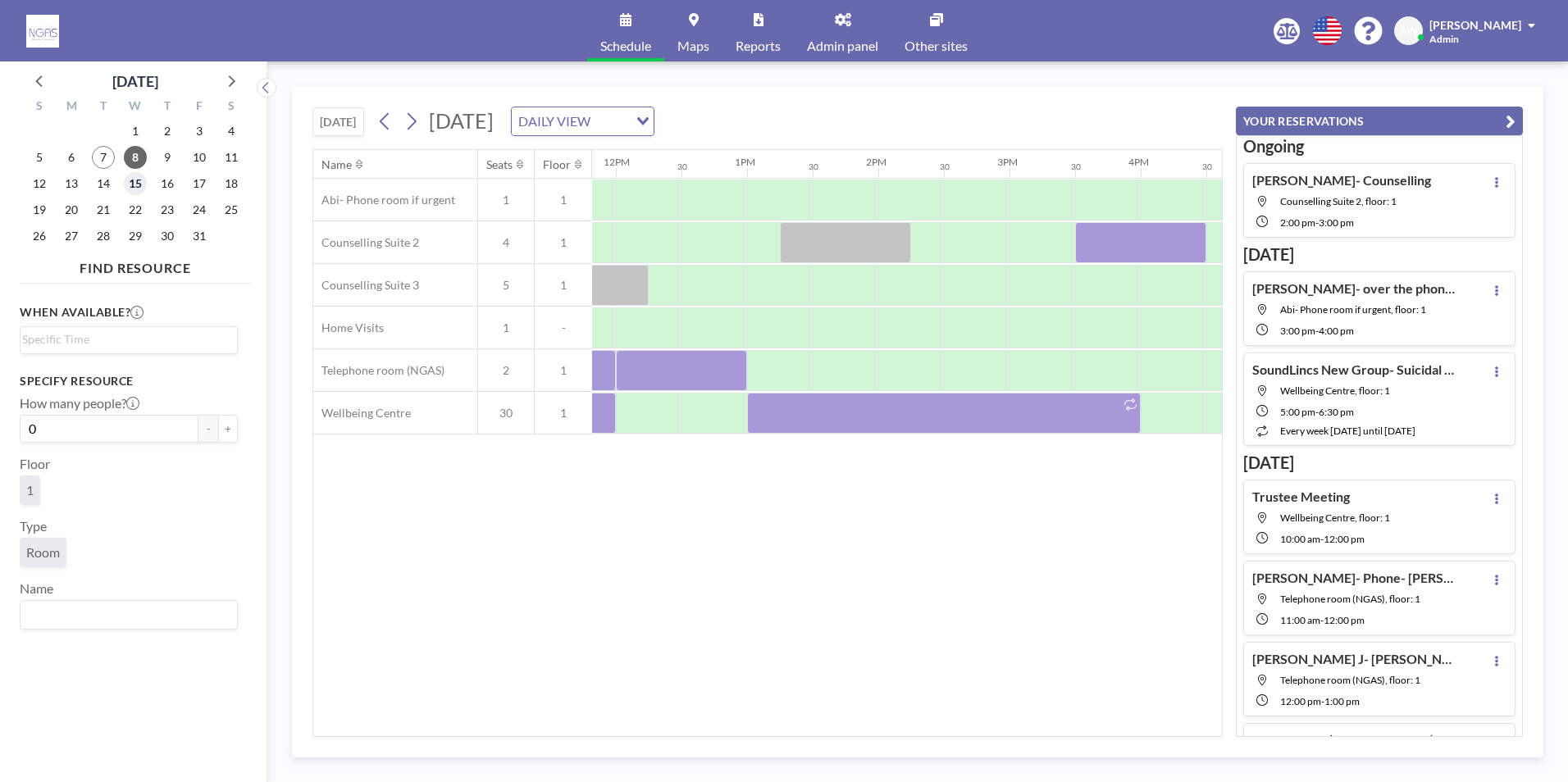
click at [129, 182] on span "15" at bounding box center [134, 182] width 23 height 23
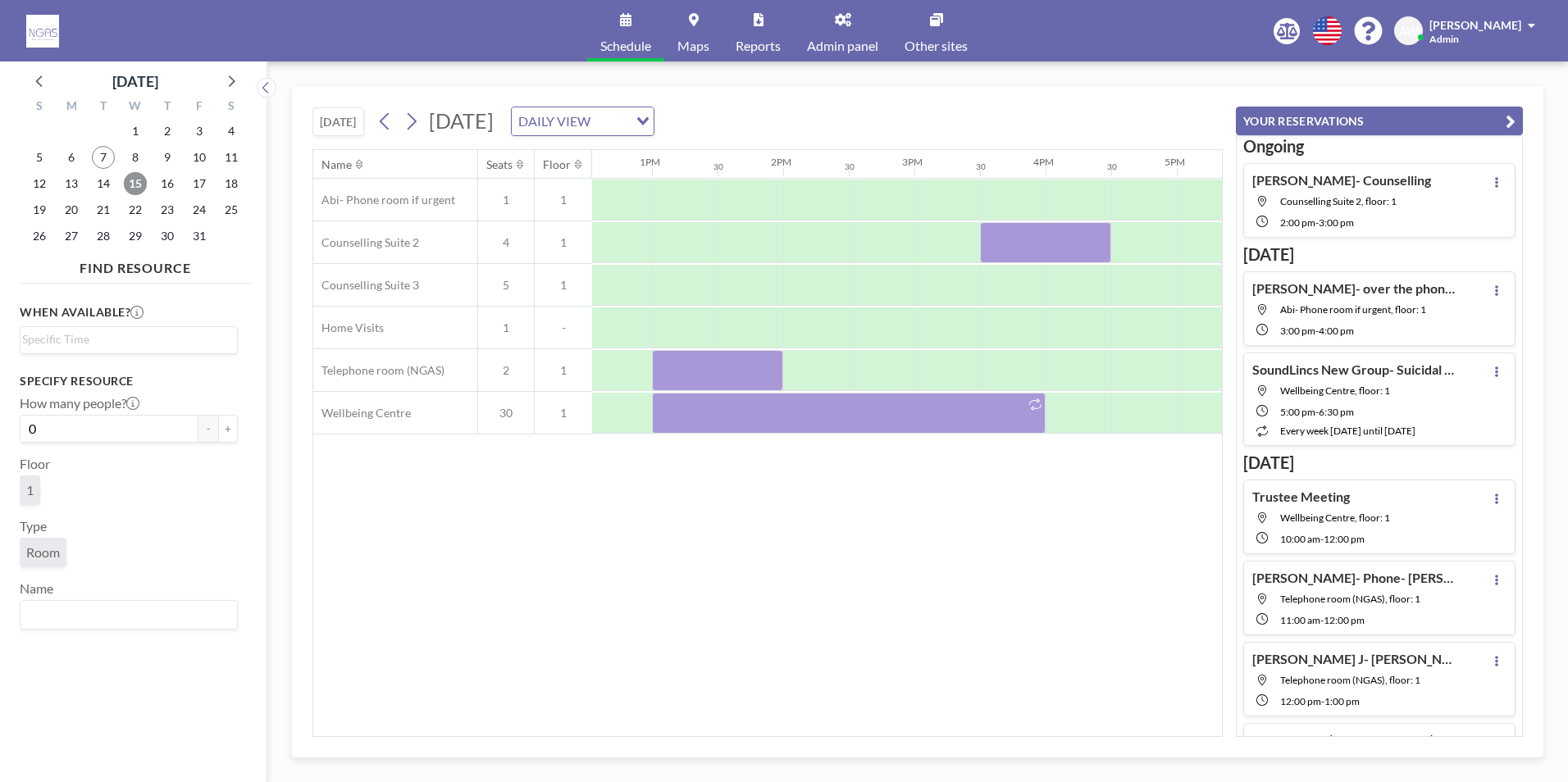
scroll to position [0, 1674]
click at [164, 182] on span "16" at bounding box center [167, 182] width 23 height 23
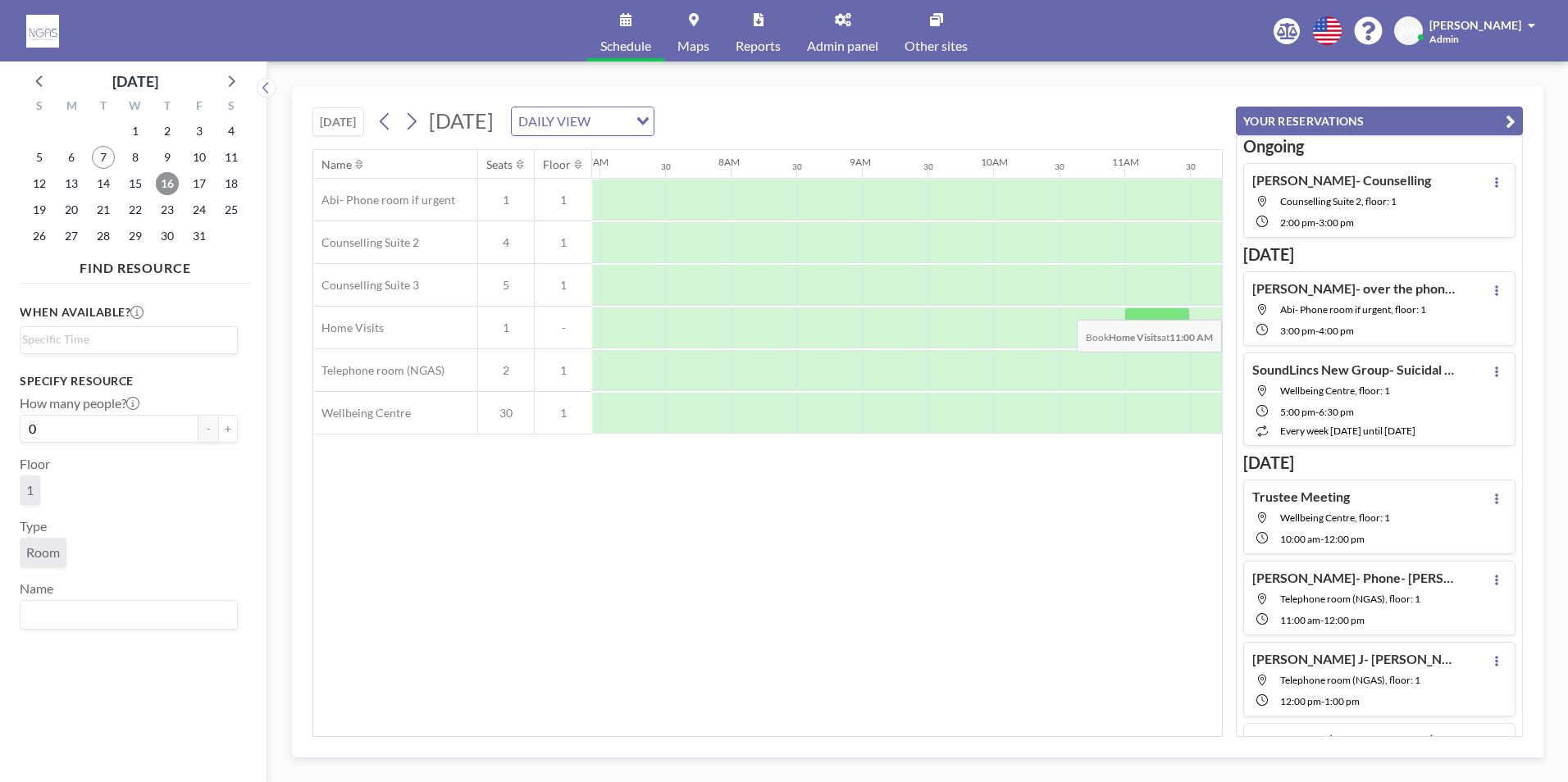
scroll to position [0, 984]
click at [37, 197] on div "19" at bounding box center [39, 210] width 32 height 26
click at [33, 189] on span "12" at bounding box center [38, 182] width 23 height 23
click at [72, 182] on span "13" at bounding box center [71, 182] width 23 height 23
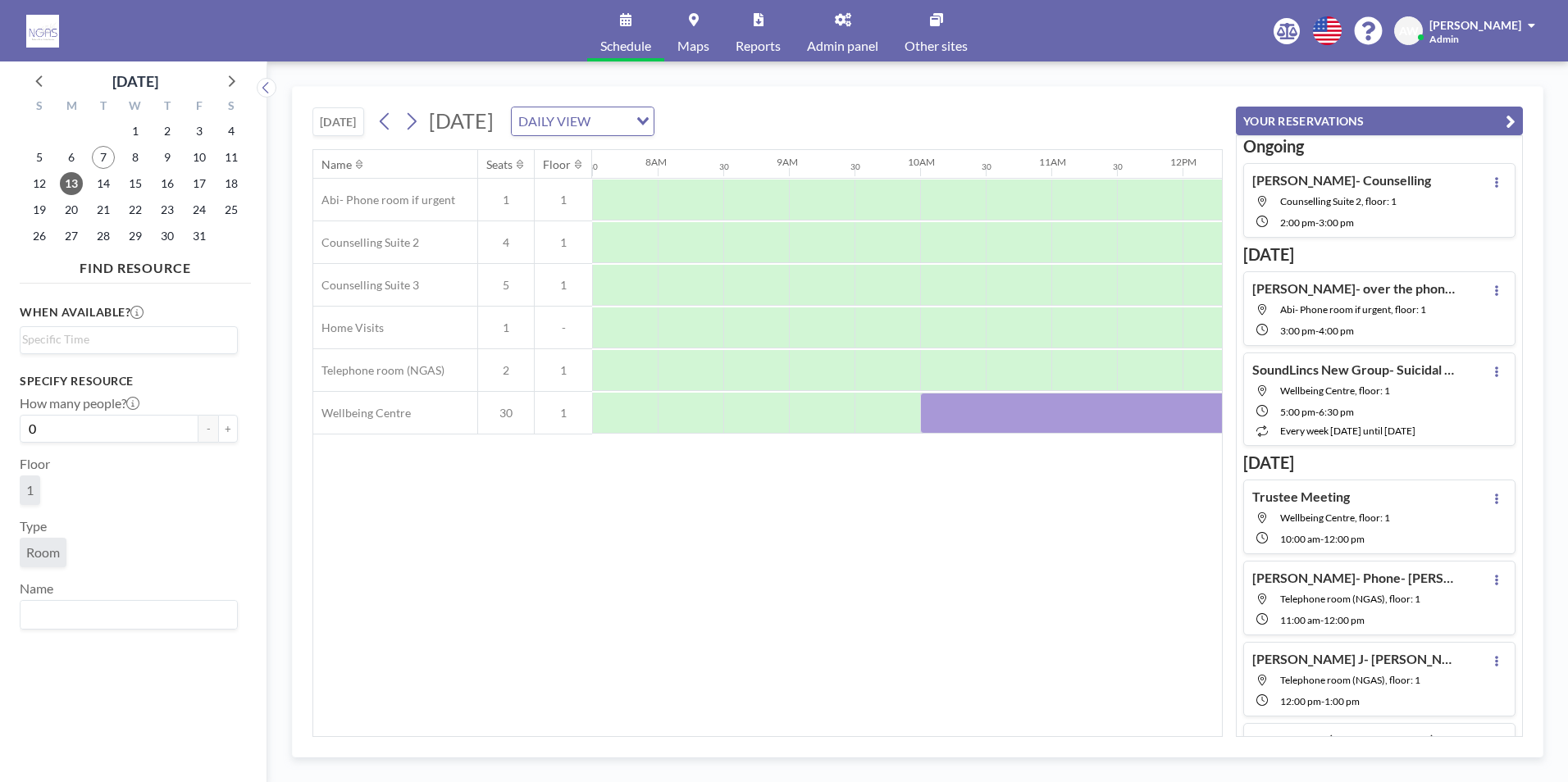
click at [791, 727] on div "Name Seats Floor 12AM 30 1AM 30 2AM 30 3AM 30 4AM 30 5AM 30 6AM 30 7AM 30 8AM 3…" at bounding box center [767, 443] width 909 height 587
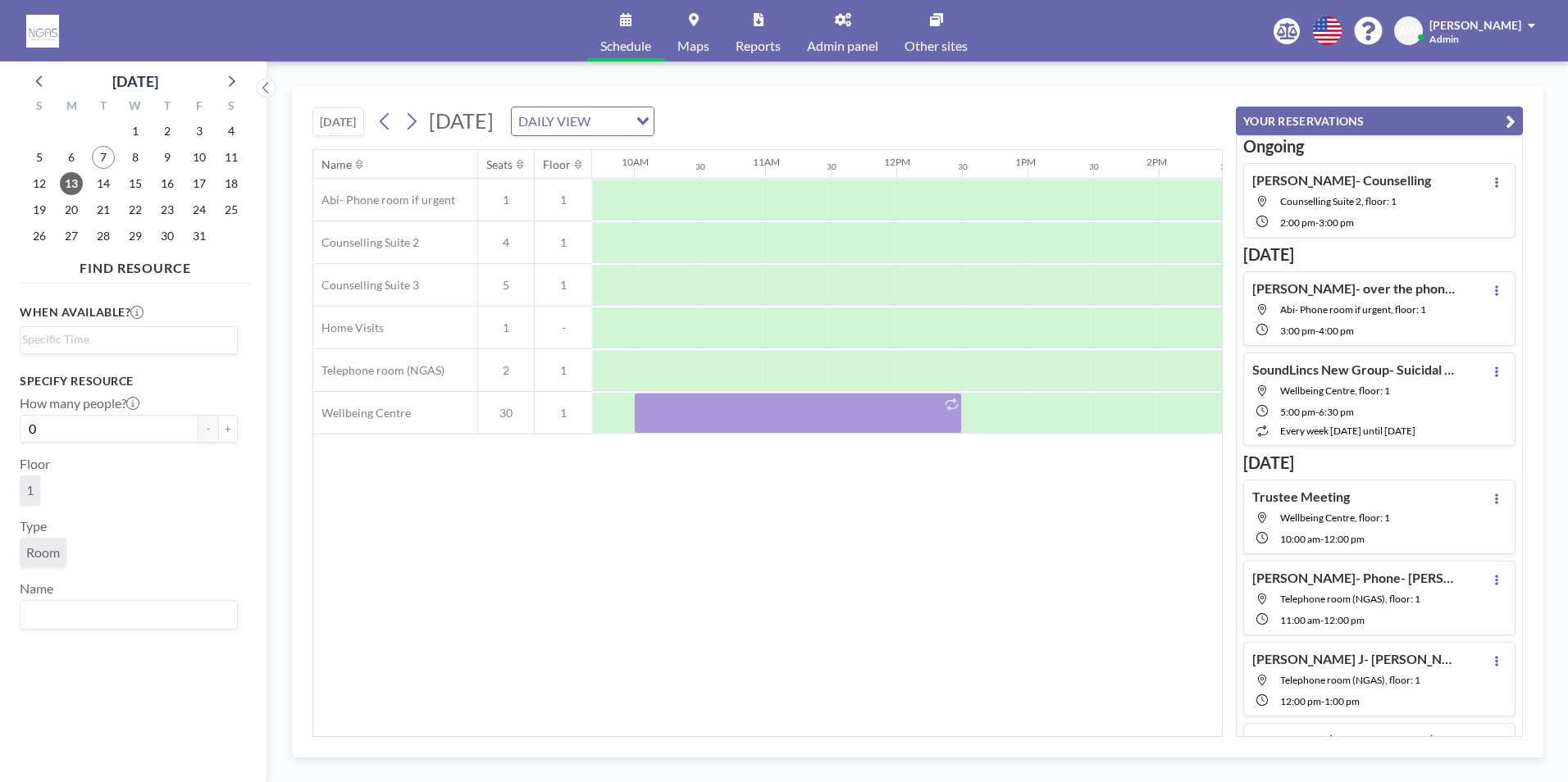
scroll to position [0, 1156]
click at [561, 551] on div "Name Seats Floor 12AM 30 1AM 30 2AM 30 3AM 30 4AM 30 5AM 30 6AM 30 7AM 30 8AM 3…" at bounding box center [767, 443] width 909 height 587
click at [126, 185] on span "15" at bounding box center [134, 182] width 23 height 23
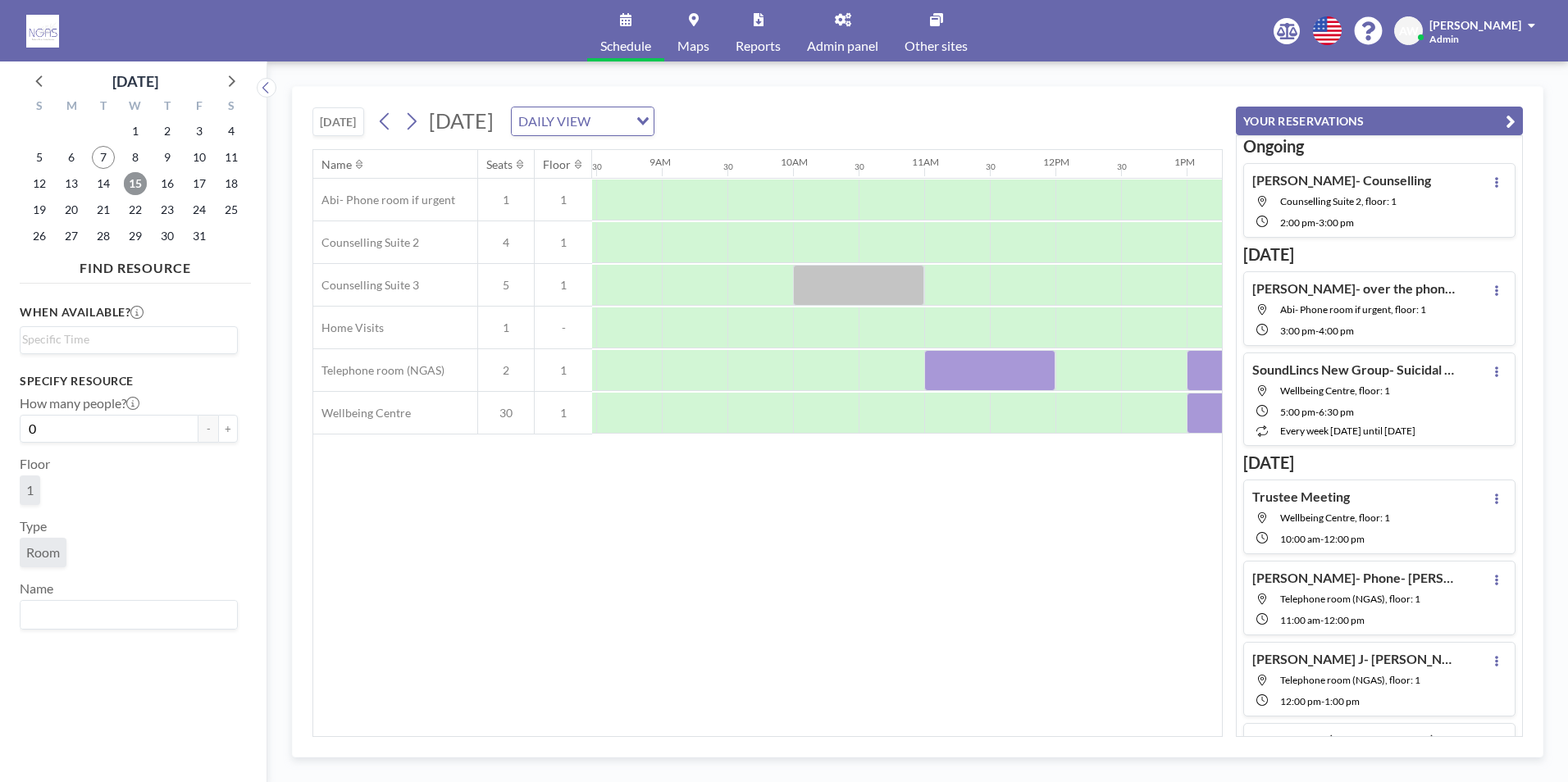
scroll to position [0, 1099]
click at [79, 187] on span "13" at bounding box center [71, 182] width 23 height 23
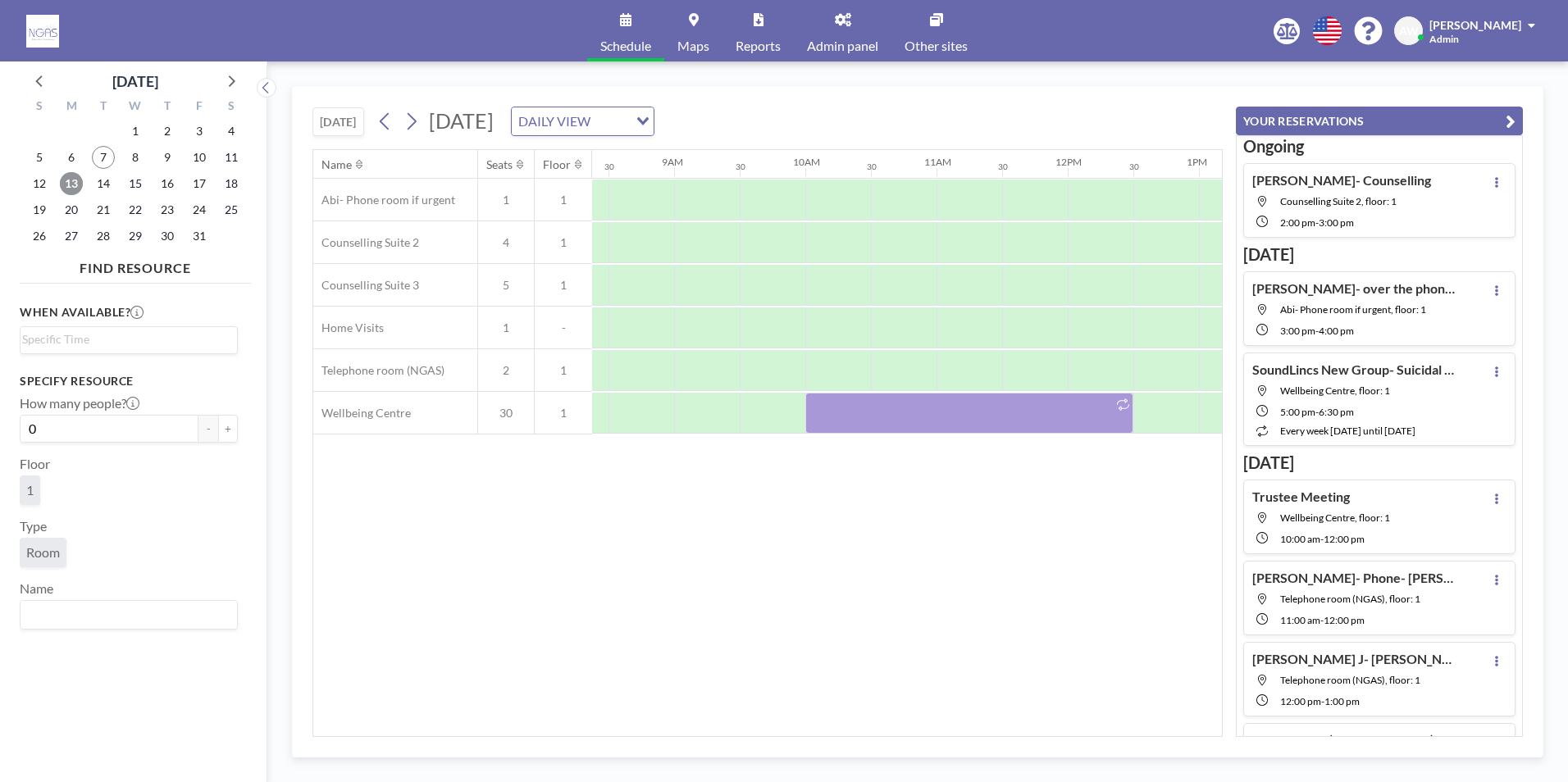
scroll to position [0, 1255]
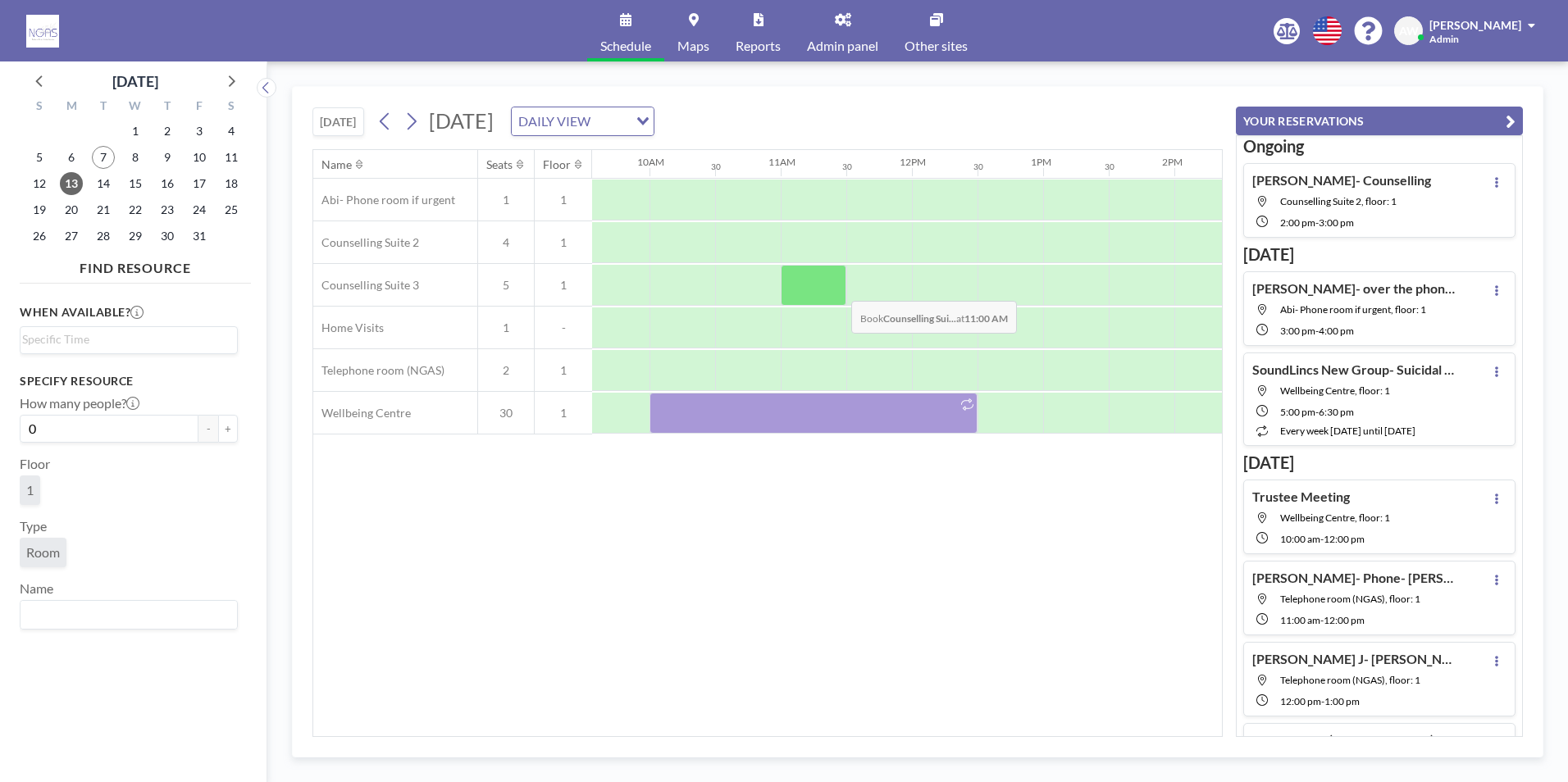
click at [838, 288] on div at bounding box center [813, 286] width 66 height 41
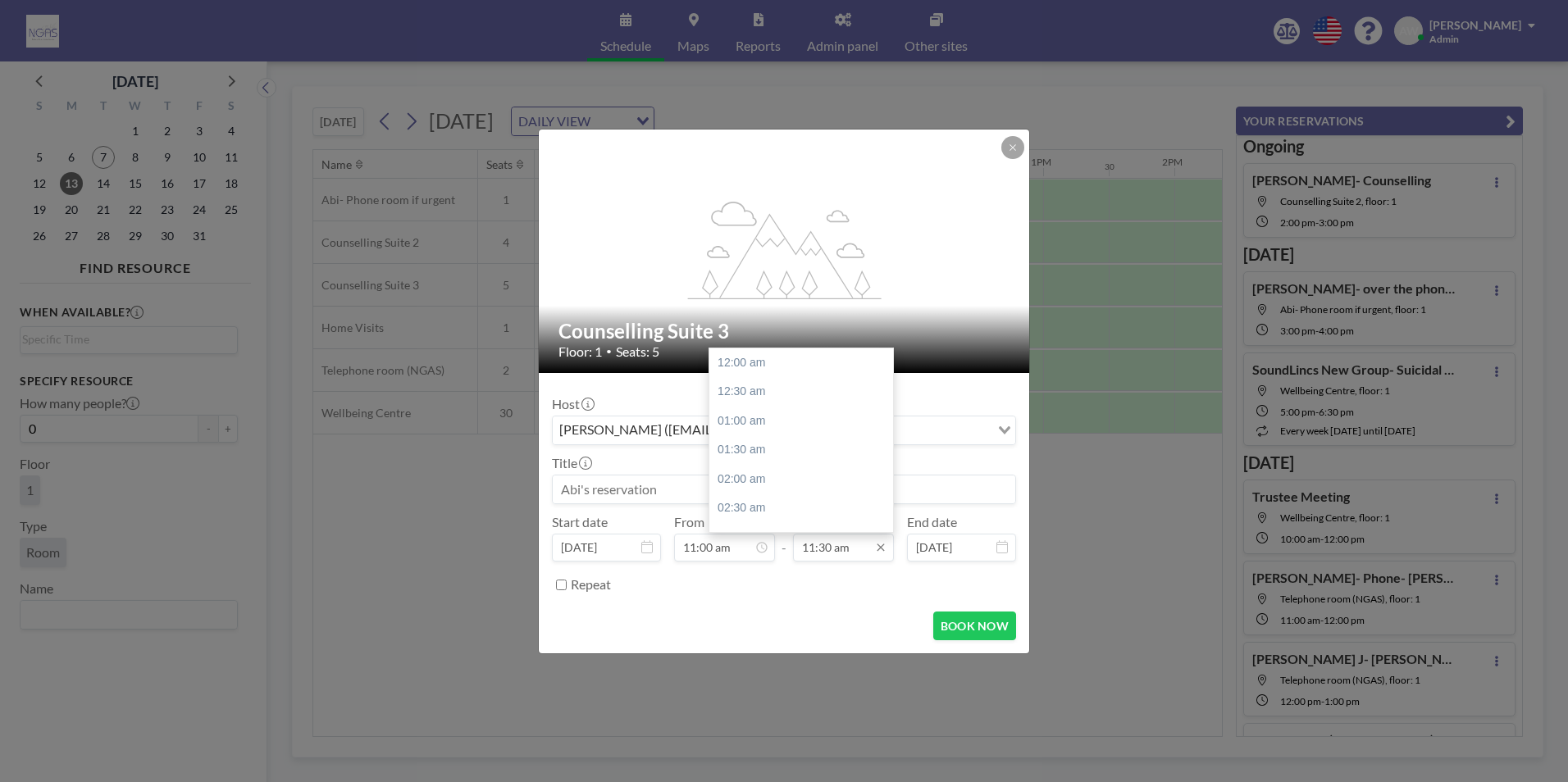
scroll to position [671, 0]
click at [742, 400] on div "12:00 pm" at bounding box center [806, 391] width 192 height 29
type input "12:00 pm"
click at [670, 496] on input at bounding box center [783, 490] width 462 height 27
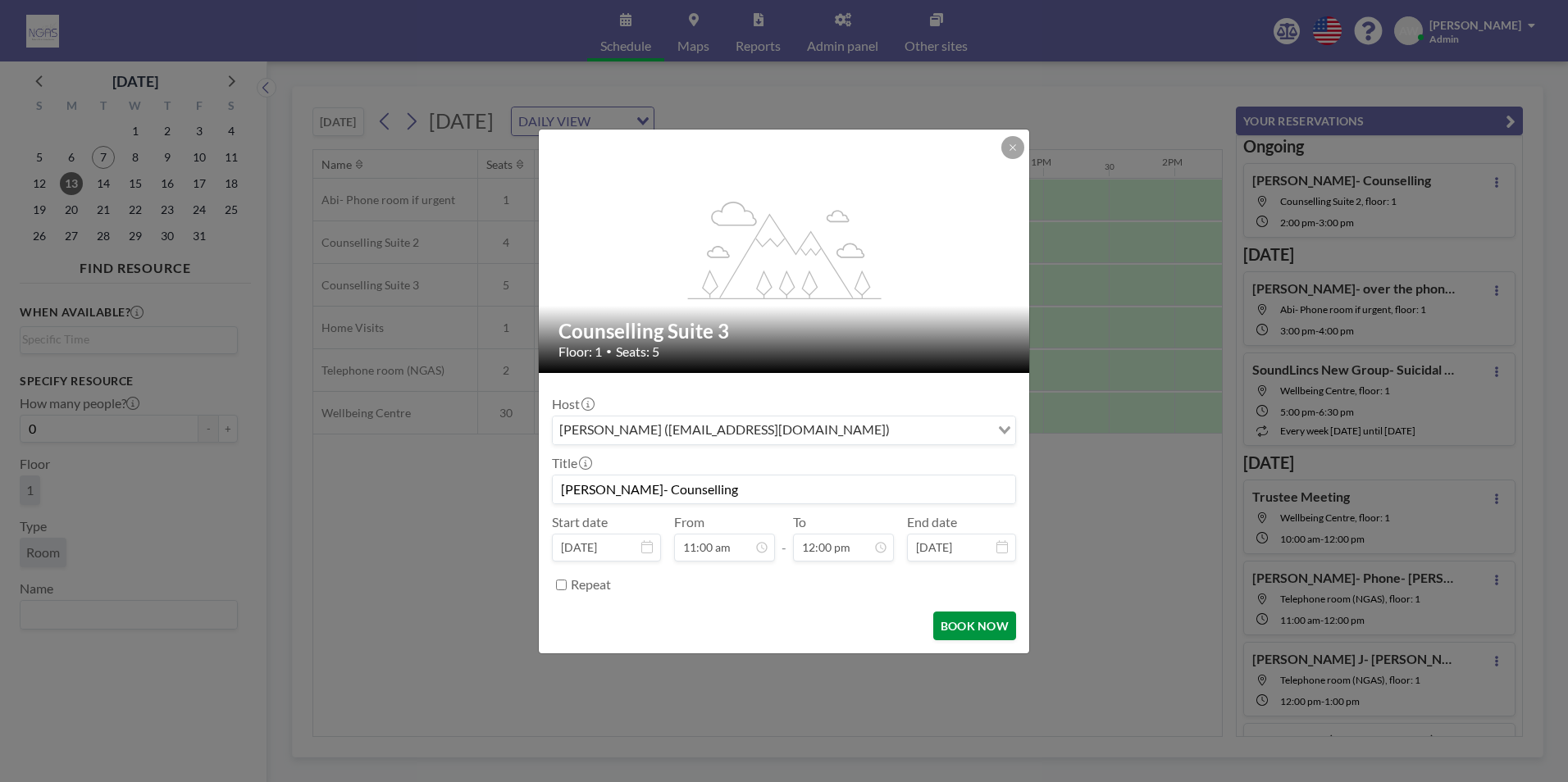
scroll to position [701, 0]
type input "[PERSON_NAME]- Counselling"
click at [959, 620] on button "BOOK NOW" at bounding box center [974, 625] width 82 height 28
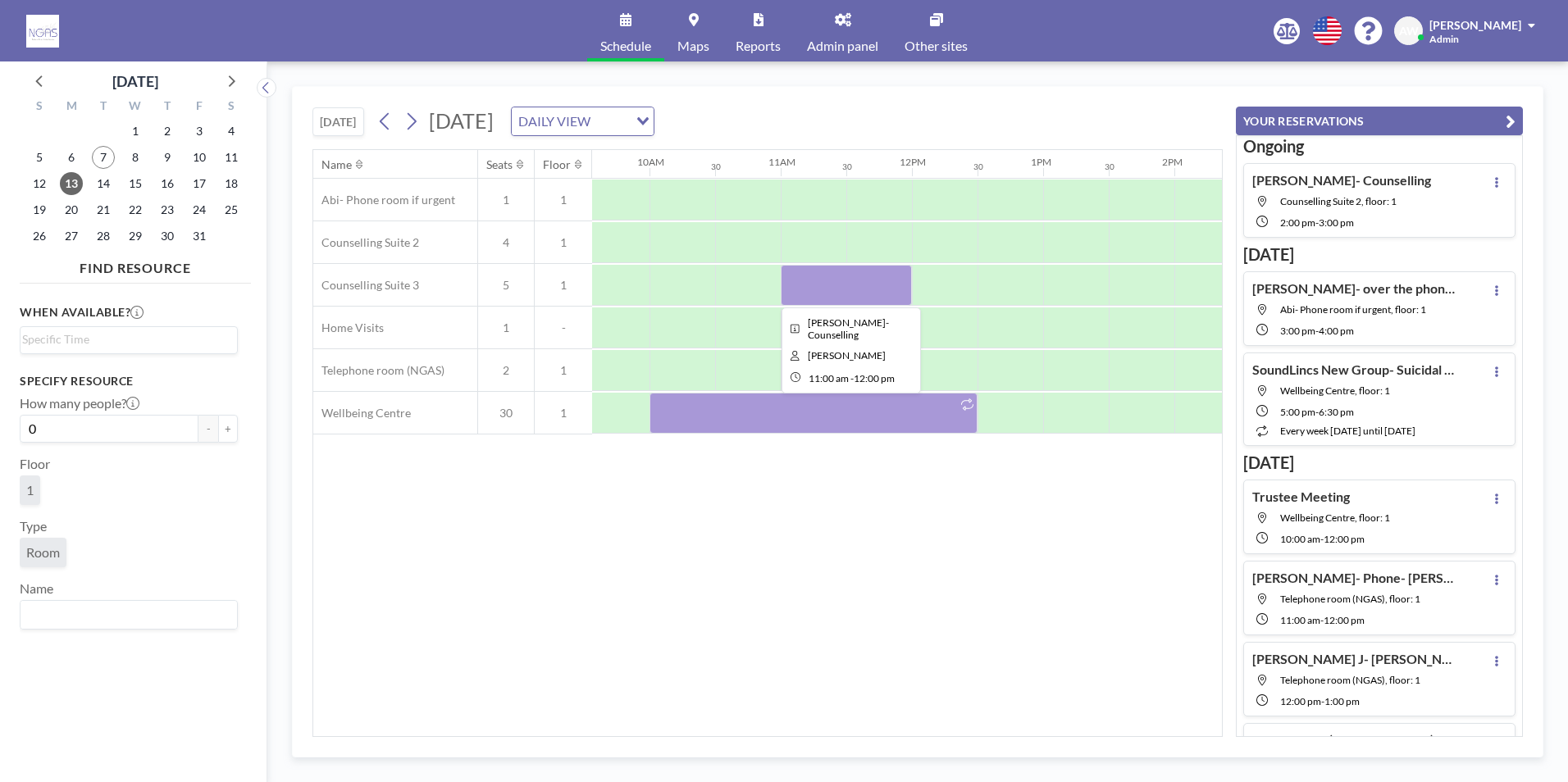
click at [881, 289] on div at bounding box center [847, 286] width 131 height 41
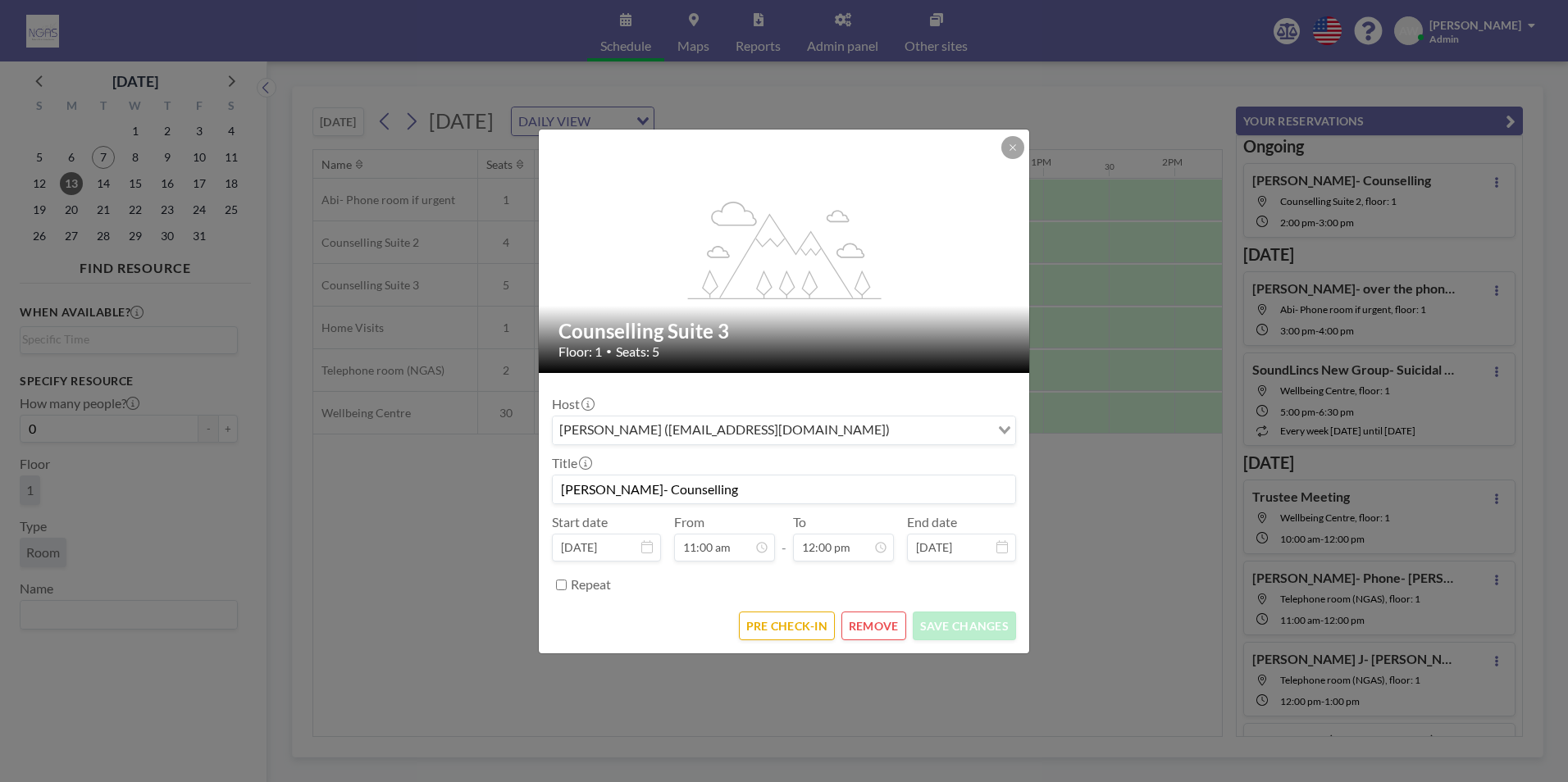
scroll to position [701, 0]
click at [1020, 151] on button at bounding box center [1012, 147] width 23 height 23
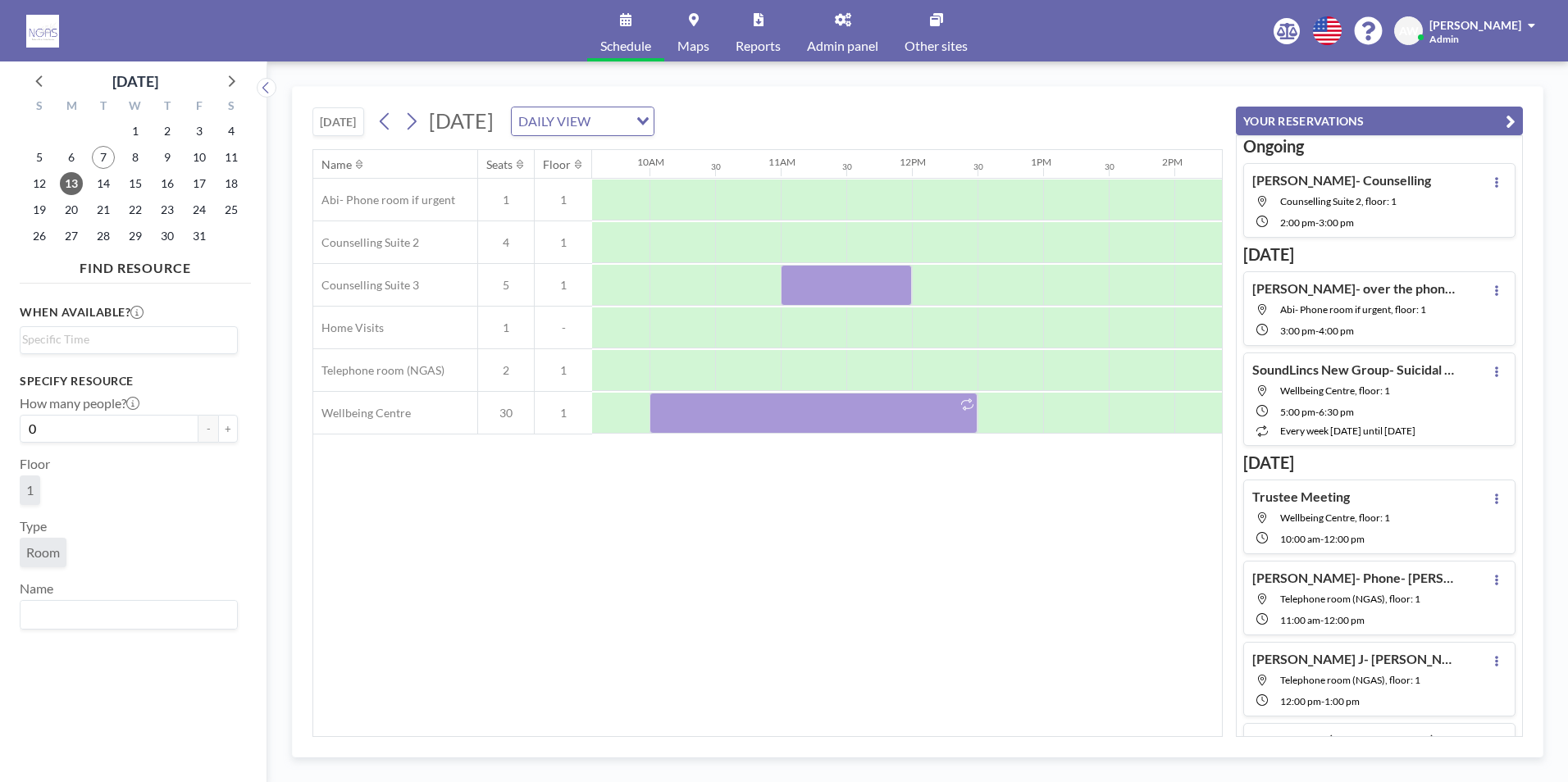
click at [115, 142] on div "30" at bounding box center [103, 130] width 32 height 26
click at [105, 153] on span "7" at bounding box center [103, 157] width 23 height 23
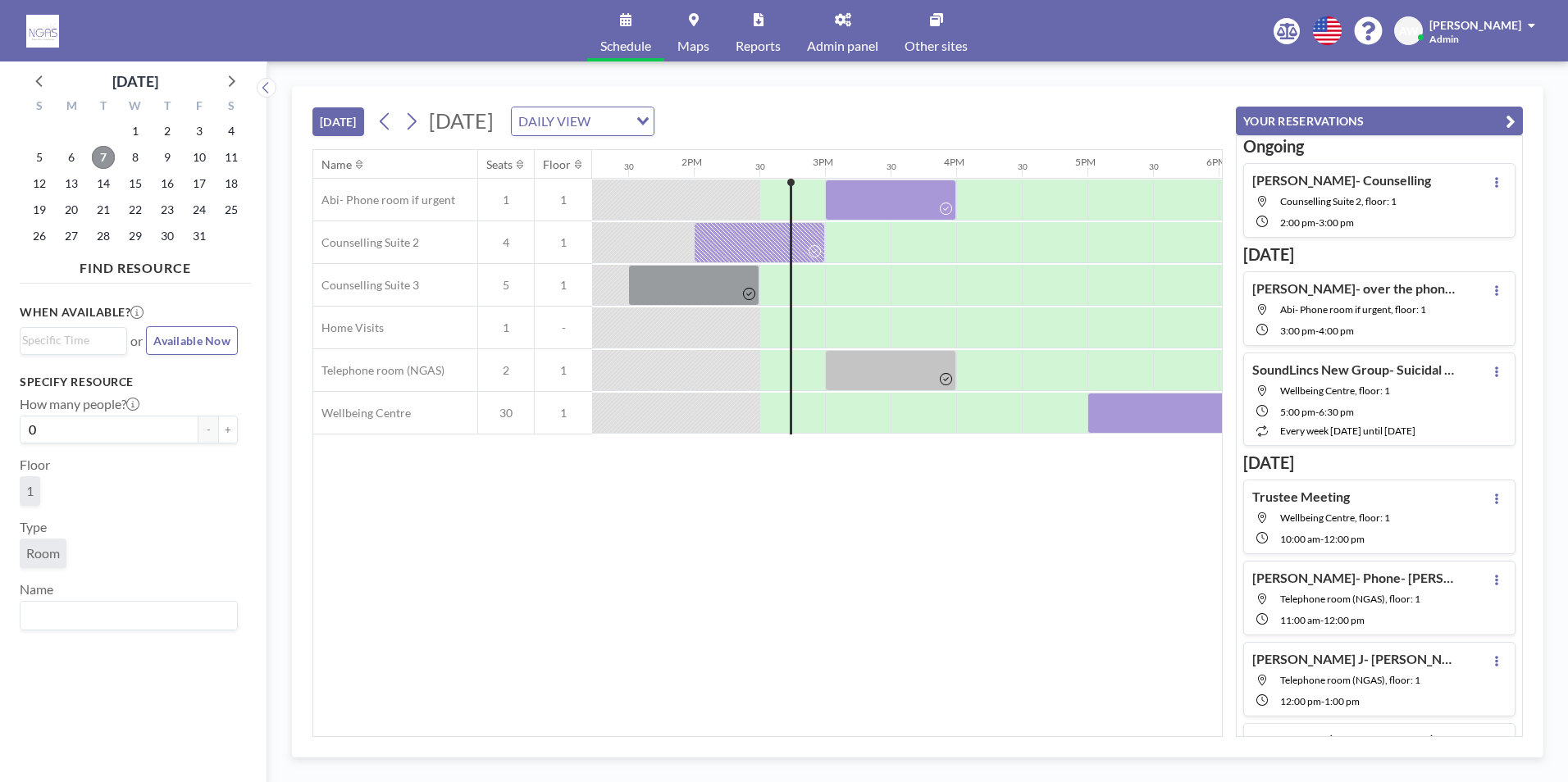
scroll to position [0, 1837]
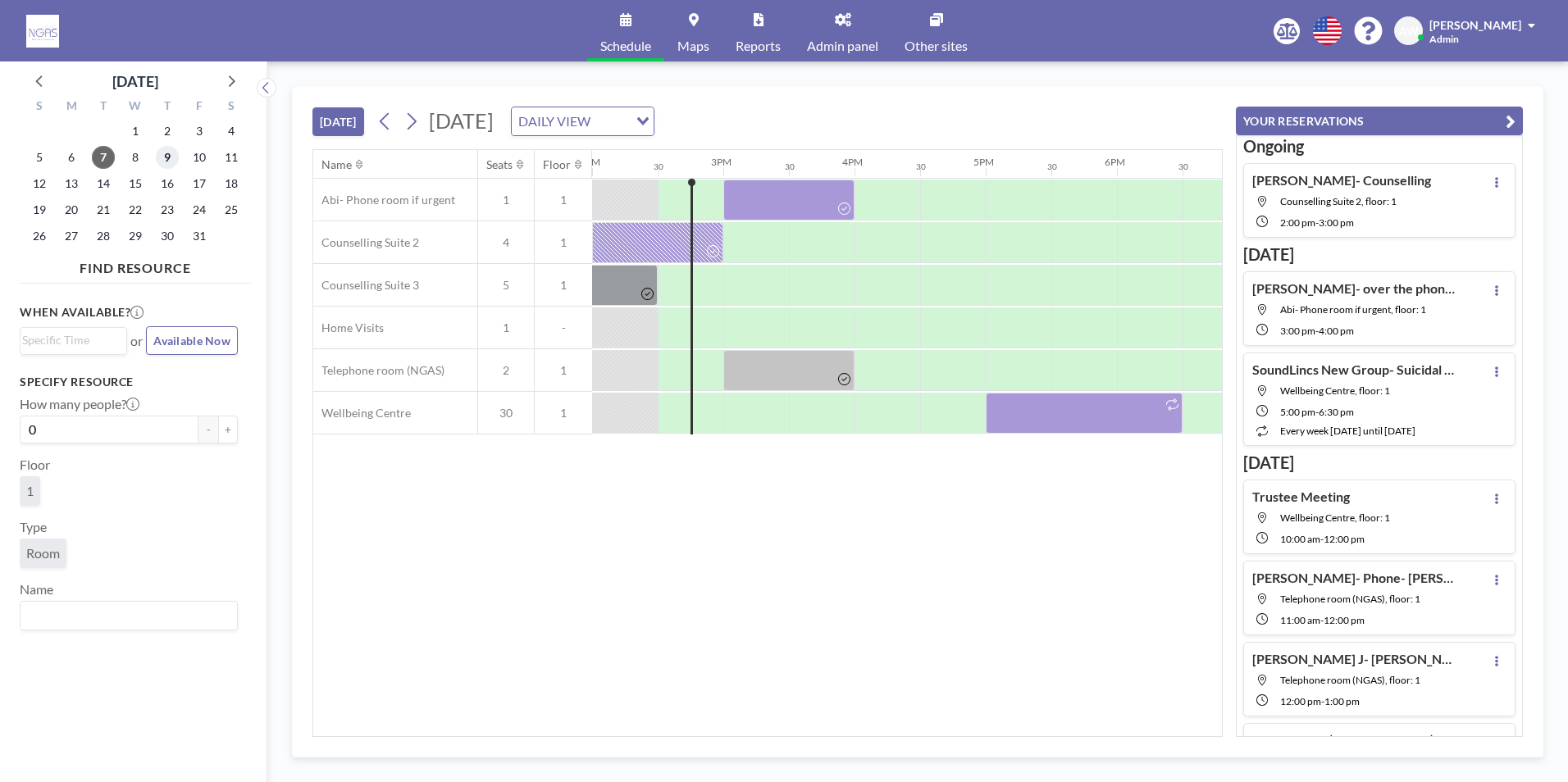
click at [164, 161] on span "9" at bounding box center [167, 157] width 23 height 23
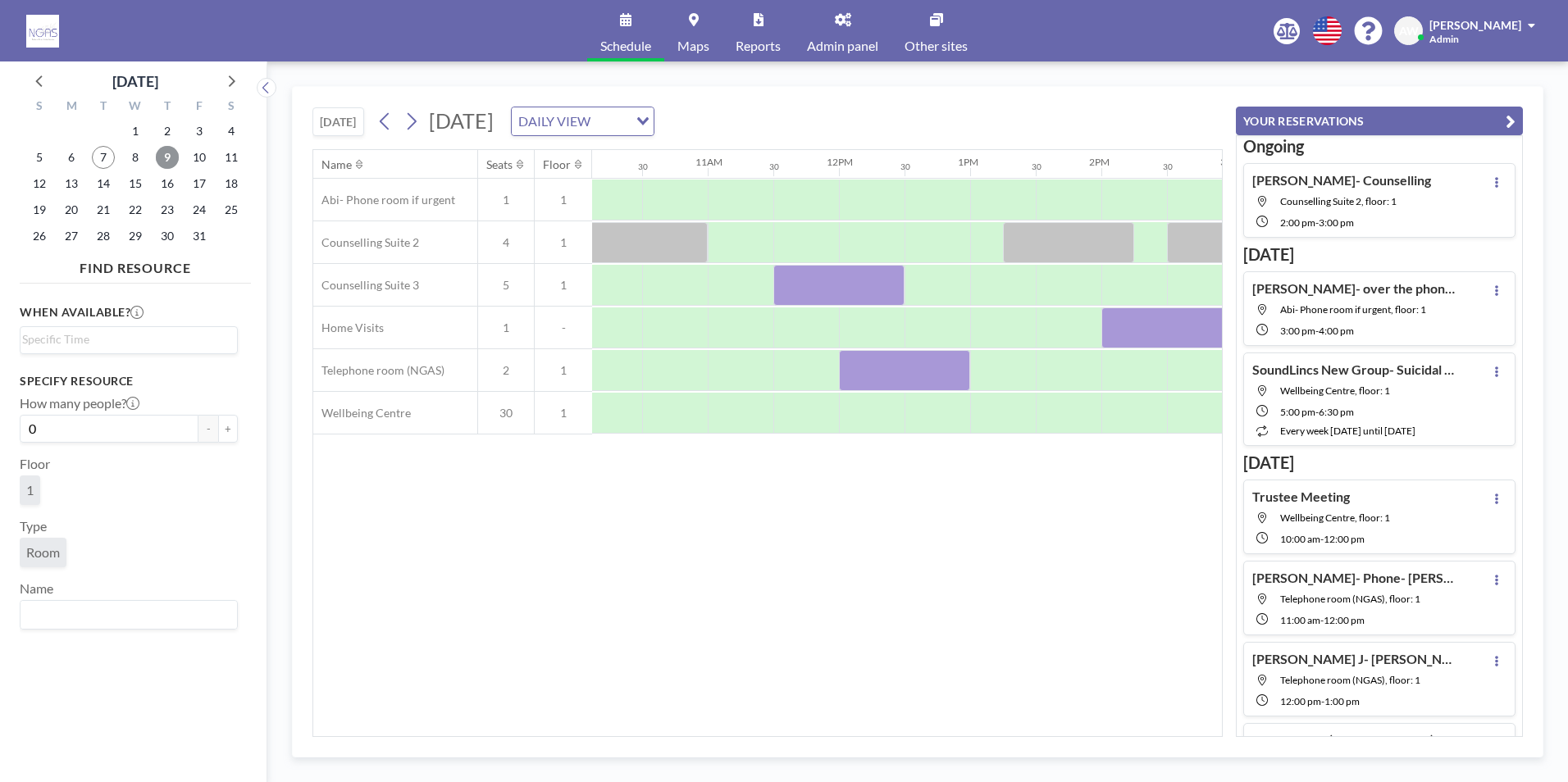
scroll to position [0, 1433]
